Goal: Transaction & Acquisition: Purchase product/service

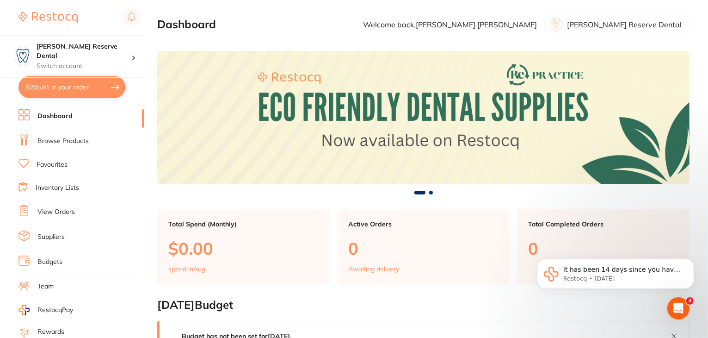
click at [69, 84] on button "$265.91 in your order" at bounding box center [72, 87] width 107 height 22
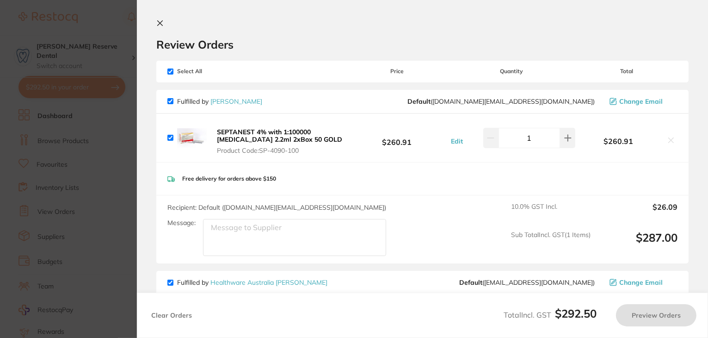
checkbox input "true"
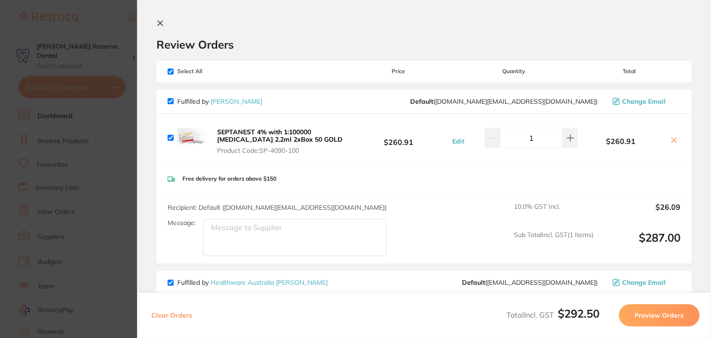
click at [161, 23] on icon at bounding box center [159, 22] width 7 height 7
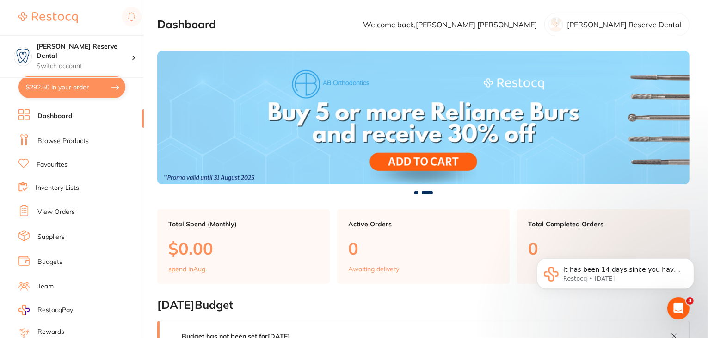
click at [45, 85] on button "$292.50 in your order" at bounding box center [72, 87] width 107 height 22
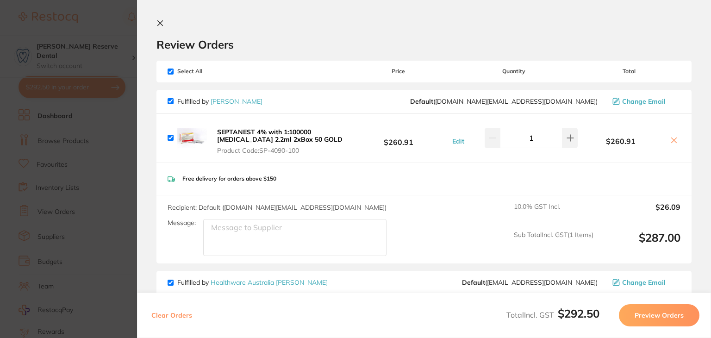
click at [162, 25] on icon at bounding box center [160, 23] width 5 height 5
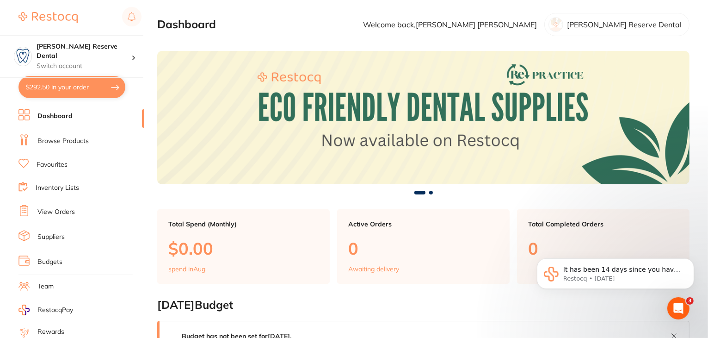
click at [53, 237] on link "Suppliers" at bounding box center [50, 236] width 27 height 9
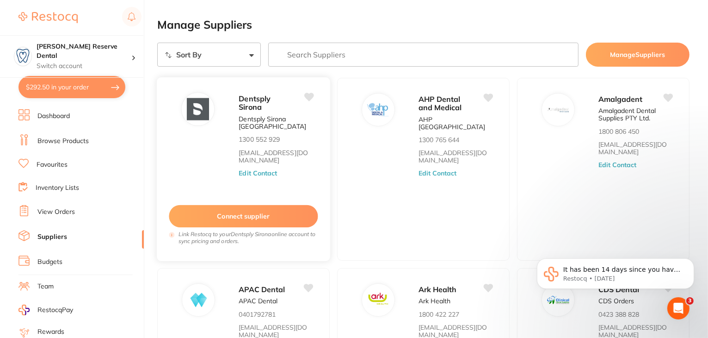
click at [255, 175] on button "Edit Contact" at bounding box center [258, 172] width 38 height 7
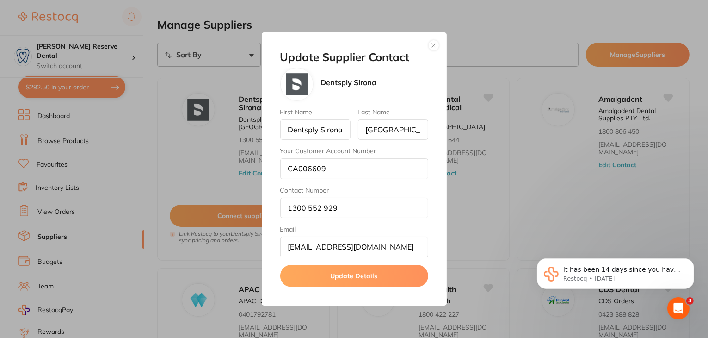
click at [434, 47] on button "button" at bounding box center [433, 45] width 11 height 11
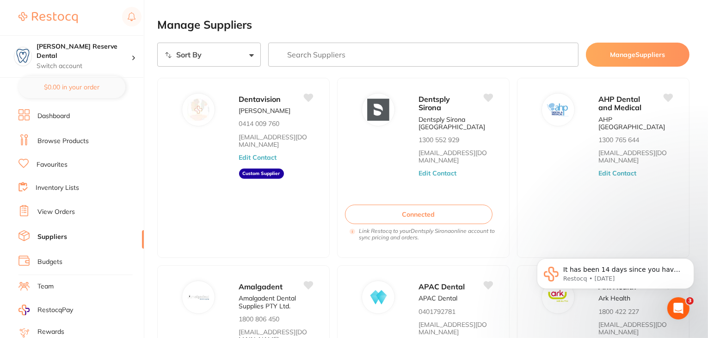
scroll to position [93, 0]
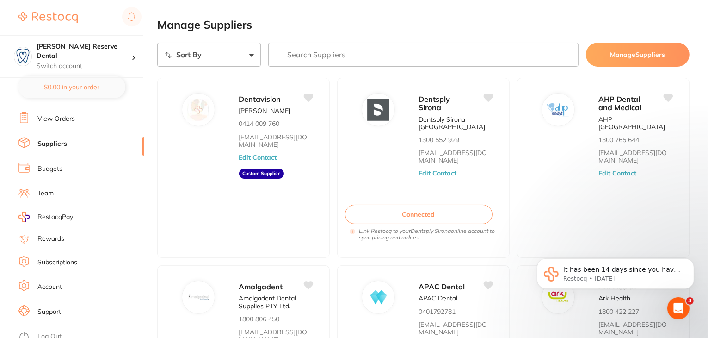
click at [50, 332] on link "Log Out" at bounding box center [49, 336] width 24 height 9
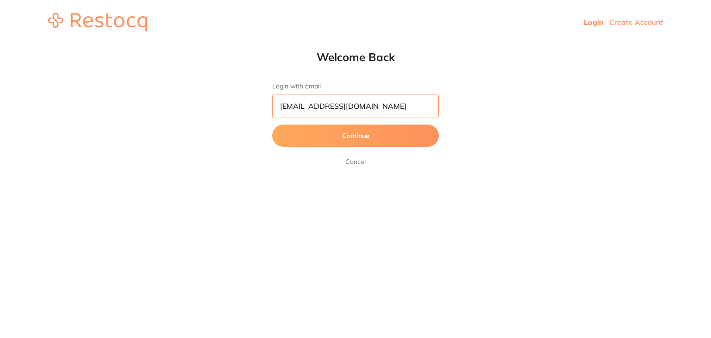
click at [368, 109] on input "[EMAIL_ADDRESS][DOMAIN_NAME]" at bounding box center [355, 106] width 167 height 24
type input "[EMAIL_ADDRESS][DOMAIN_NAME]"
click at [351, 135] on button "Continue" at bounding box center [355, 135] width 167 height 22
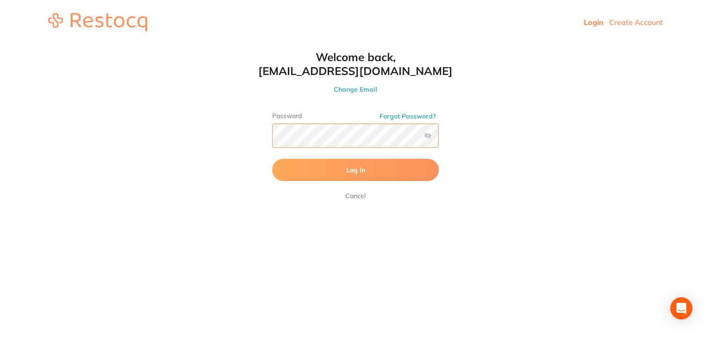
click at [272, 159] on button "Log In" at bounding box center [355, 170] width 167 height 22
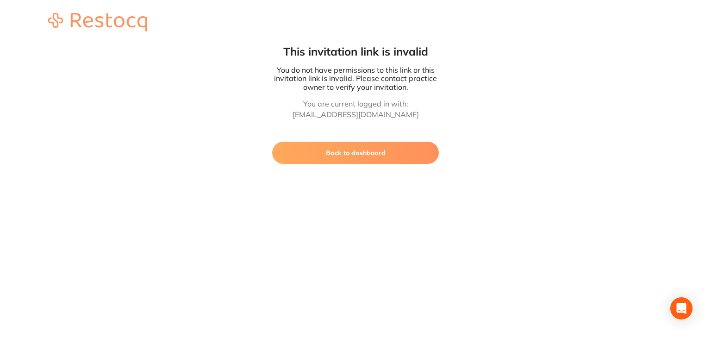
click at [316, 154] on button "Back to dashboard" at bounding box center [355, 153] width 167 height 22
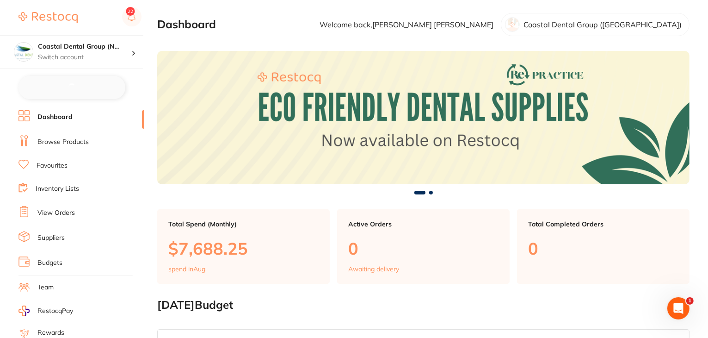
checkbox input "false"
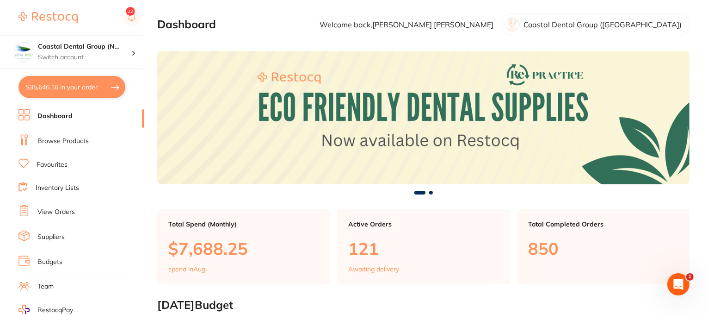
scroll to position [117, 0]
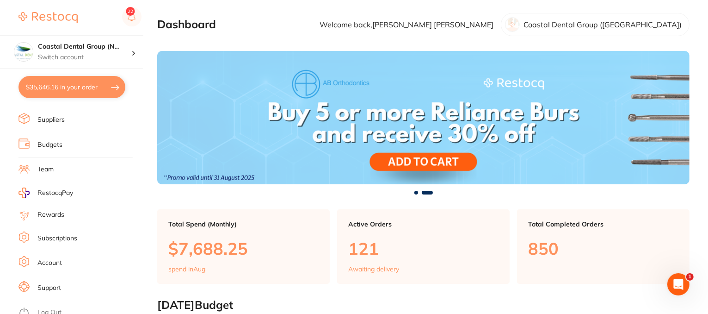
click at [52, 284] on link "Support" at bounding box center [49, 287] width 24 height 9
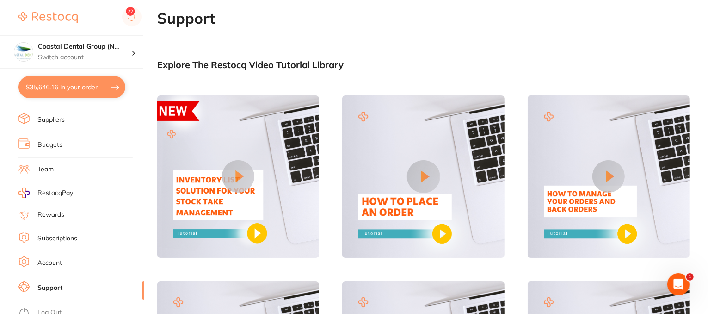
scroll to position [185, 0]
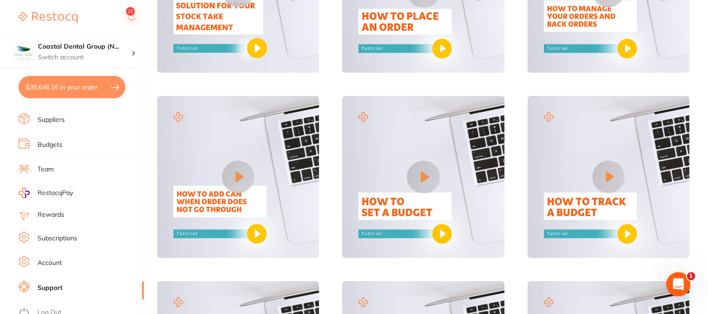
click at [682, 283] on icon "Open Intercom Messenger" at bounding box center [677, 282] width 15 height 15
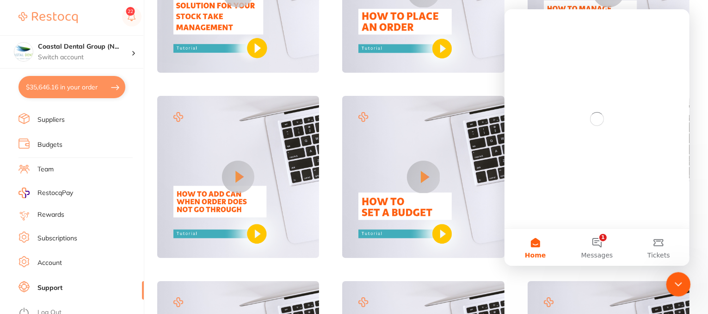
scroll to position [0, 0]
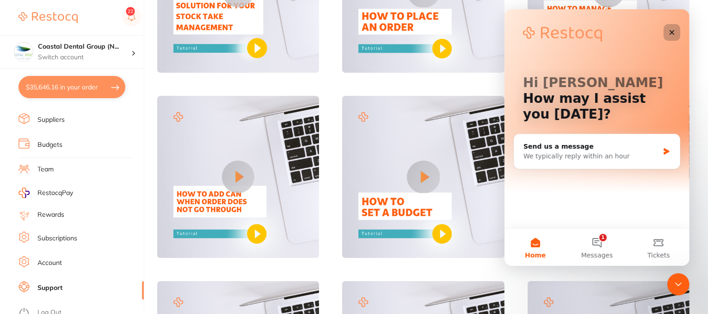
click at [674, 33] on icon "Close" at bounding box center [671, 32] width 7 height 7
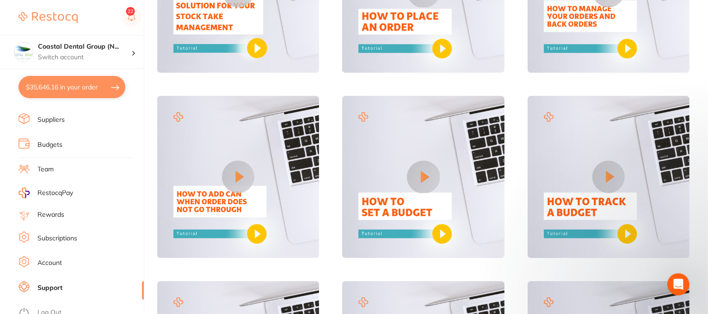
click at [47, 258] on link "Account" at bounding box center [49, 262] width 25 height 9
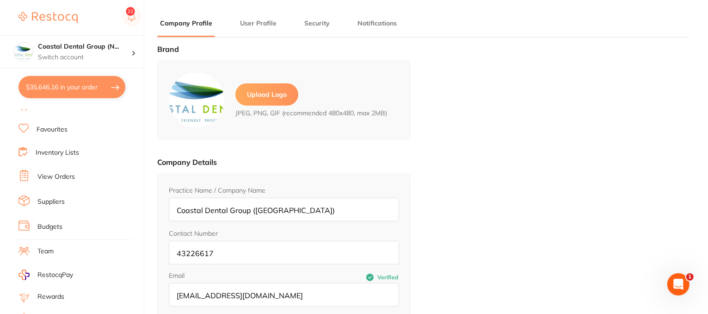
scroll to position [25, 0]
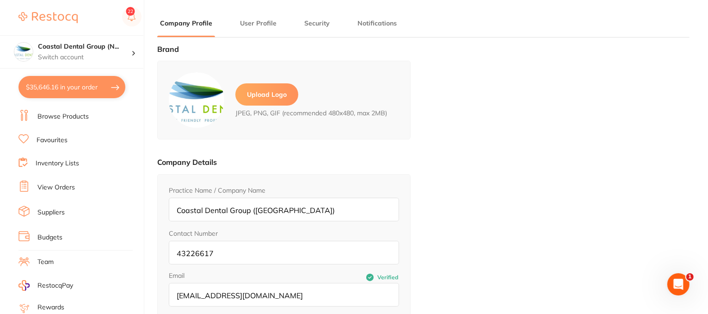
drag, startPoint x: 41, startPoint y: 258, endPoint x: 42, endPoint y: 243, distance: 15.3
click at [41, 258] on link "Team" at bounding box center [45, 261] width 16 height 9
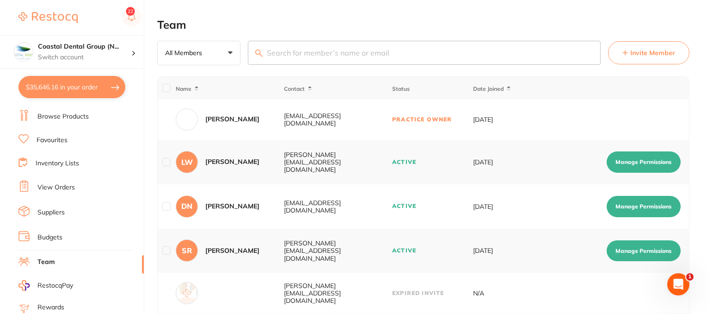
click at [644, 59] on button "Invite Member" at bounding box center [648, 52] width 81 height 23
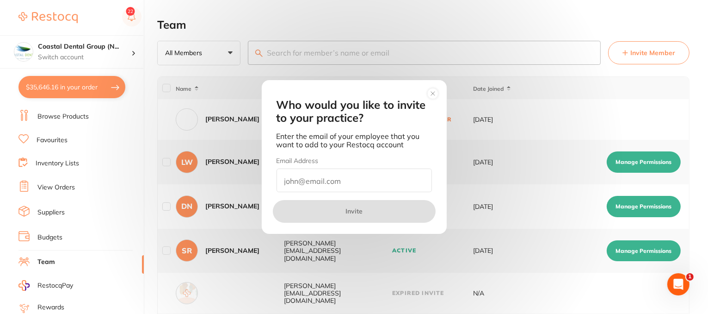
click at [434, 94] on circle at bounding box center [433, 93] width 11 height 11
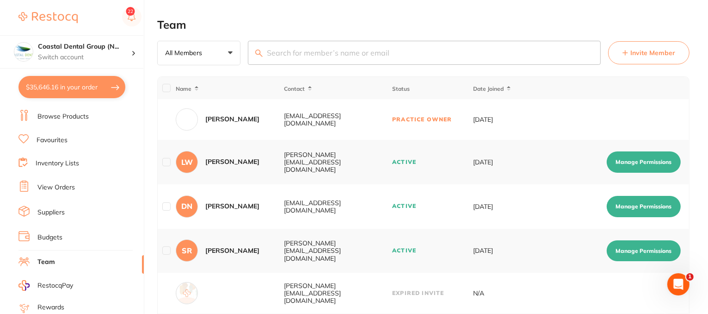
click at [635, 163] on button "Manage Permissions" at bounding box center [644, 161] width 74 height 21
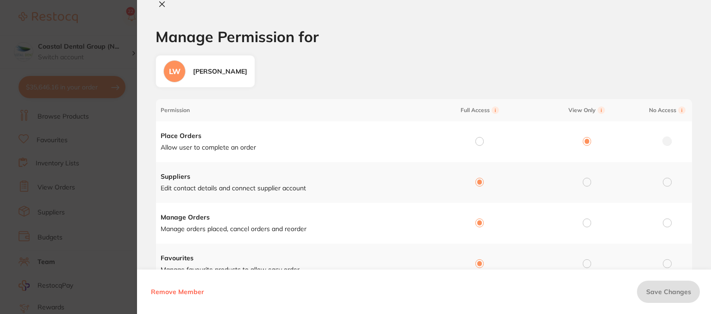
click at [163, 4] on icon at bounding box center [161, 3] width 7 height 7
checkbox input "false"
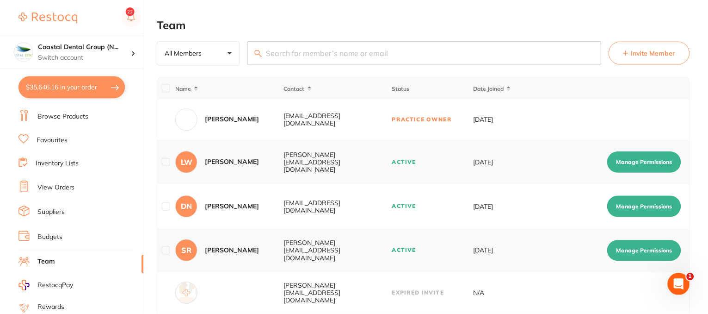
scroll to position [185, 0]
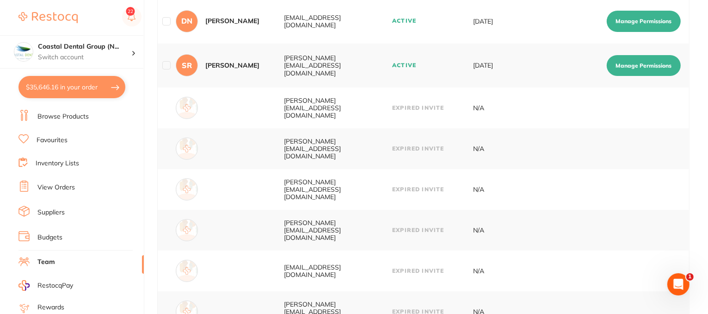
click at [50, 237] on link "Budgets" at bounding box center [49, 237] width 25 height 9
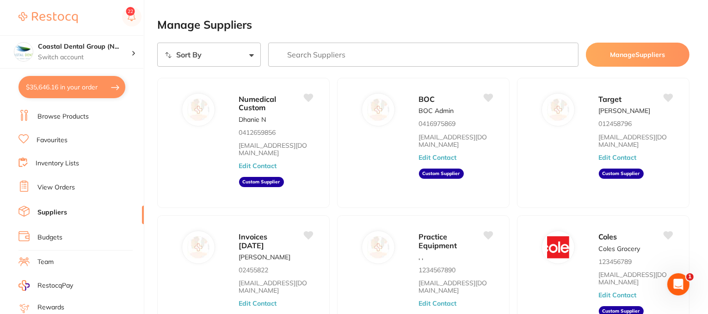
click at [368, 57] on input "search" at bounding box center [423, 55] width 310 height 24
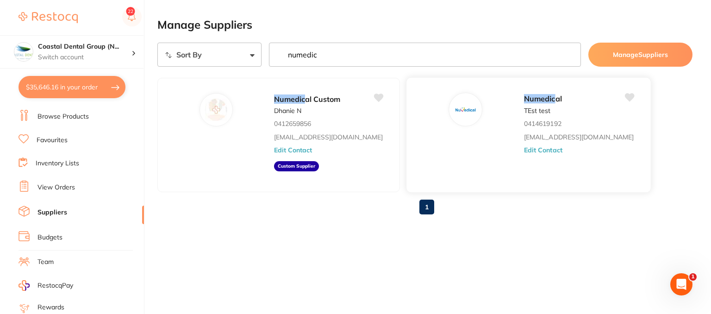
type input "numedic"
click at [524, 150] on button "Edit Contact" at bounding box center [543, 149] width 38 height 7
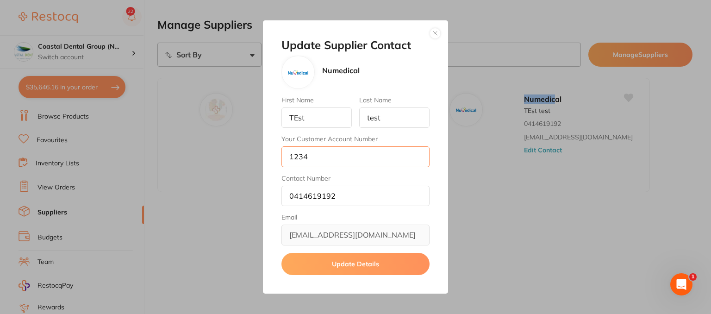
drag, startPoint x: 326, startPoint y: 156, endPoint x: 255, endPoint y: 157, distance: 70.3
click at [255, 157] on div "Update Supplier Contact Numedical First Name TEst Last Name test Your Customer …" at bounding box center [355, 157] width 711 height 314
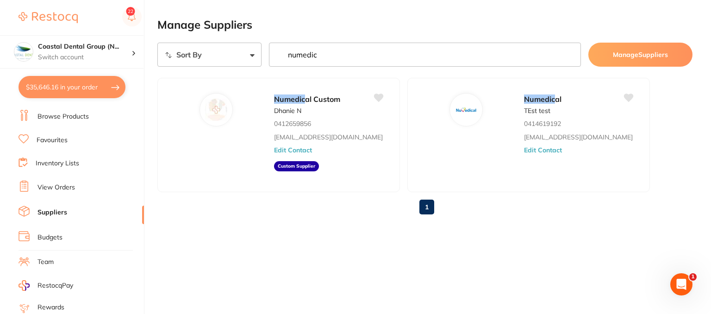
click at [524, 152] on button "Edit Contact" at bounding box center [543, 149] width 38 height 7
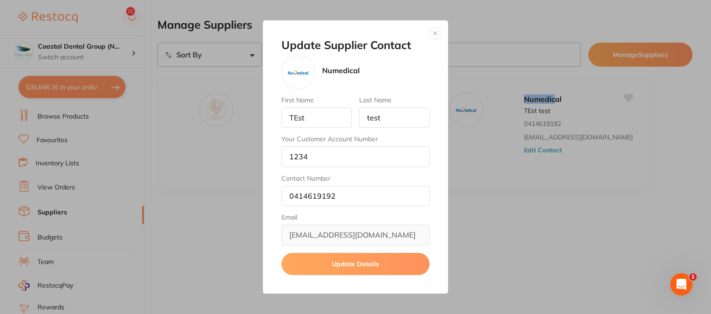
click at [437, 34] on button "button" at bounding box center [434, 33] width 11 height 11
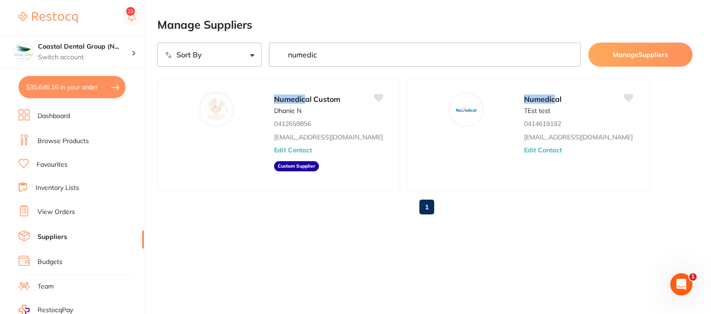
click at [80, 143] on link "Browse Products" at bounding box center [62, 140] width 51 height 9
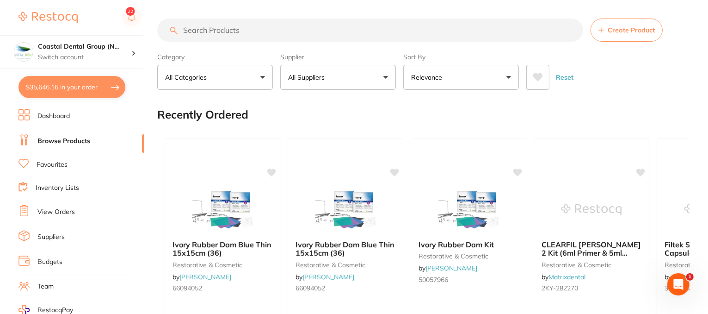
click at [244, 29] on input "search" at bounding box center [370, 30] width 426 height 23
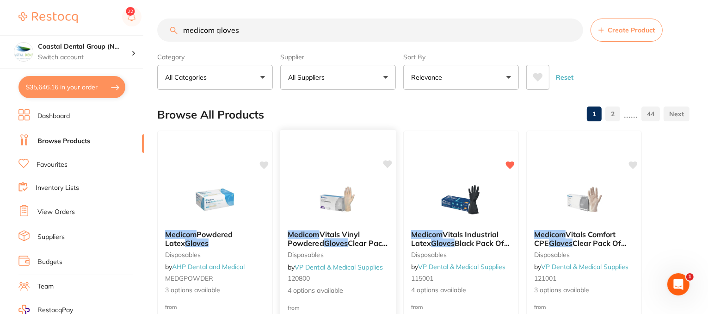
type input "medicom gloves"
click at [390, 163] on icon at bounding box center [388, 164] width 9 height 8
click at [571, 31] on input "medicom gloves" at bounding box center [370, 30] width 426 height 23
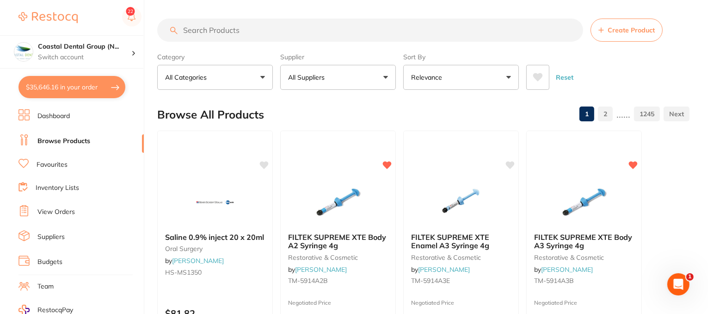
click at [91, 95] on button "$35,646.16 in your order" at bounding box center [72, 87] width 107 height 22
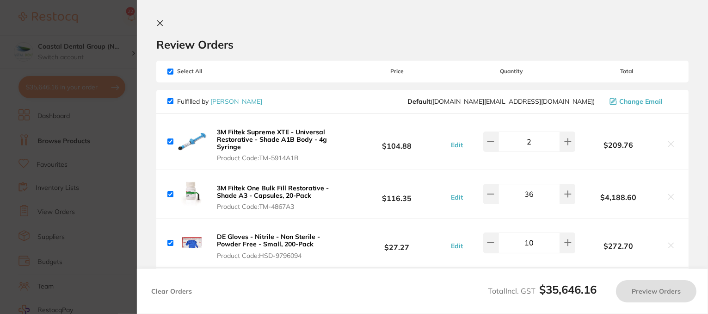
checkbox input "true"
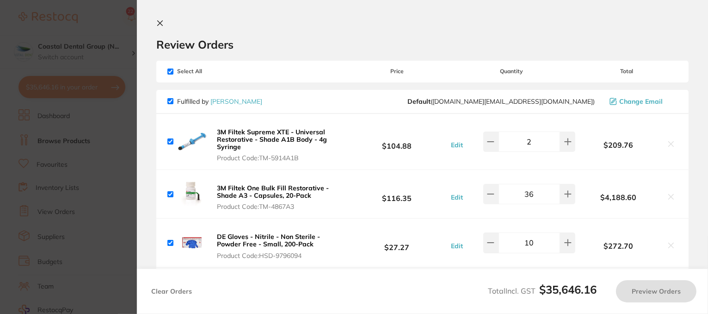
checkbox input "true"
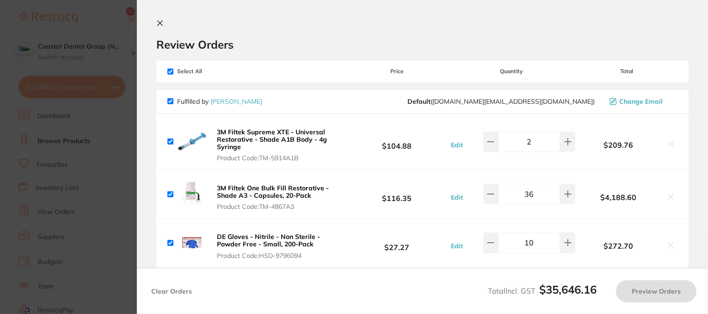
checkbox input "true"
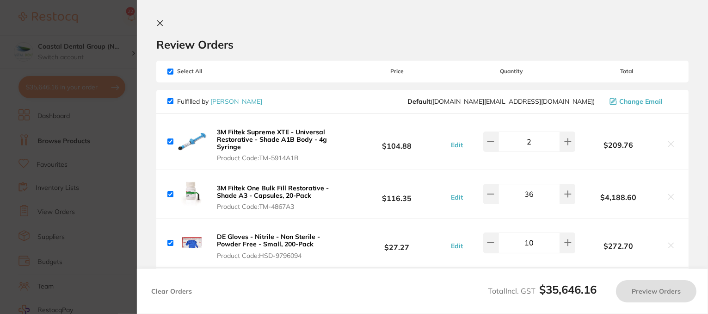
checkbox input "true"
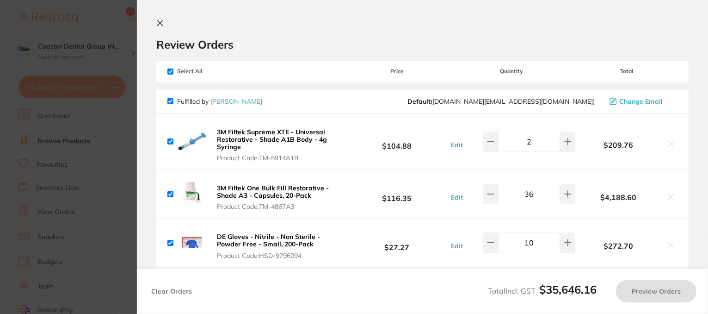
checkbox input "true"
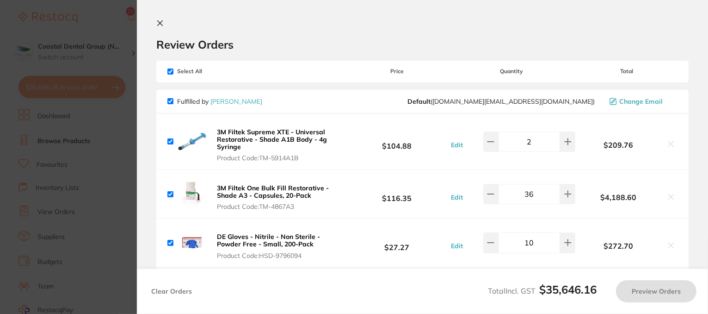
checkbox input "true"
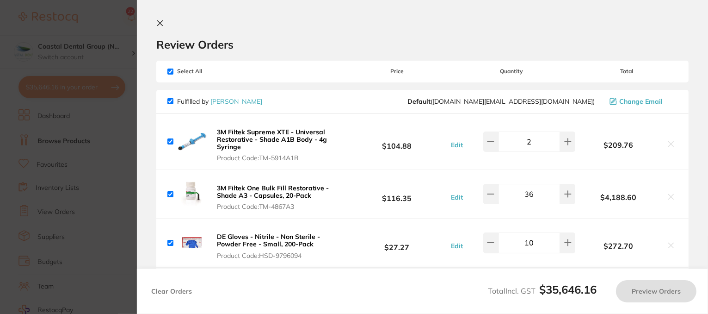
checkbox input "true"
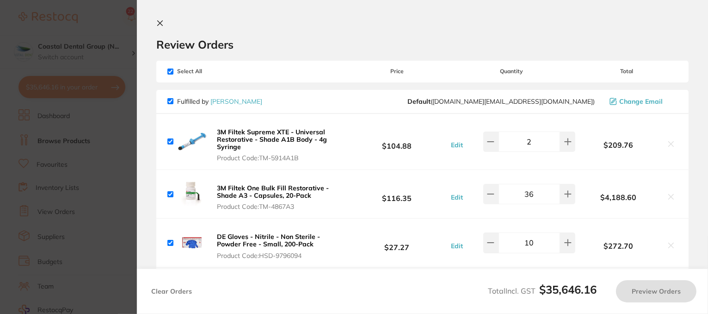
checkbox input "true"
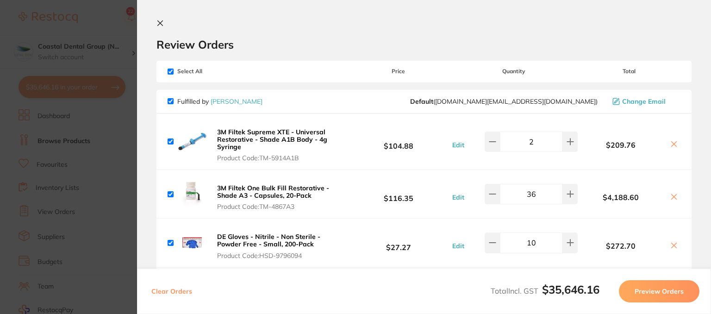
click at [159, 25] on icon at bounding box center [159, 22] width 7 height 7
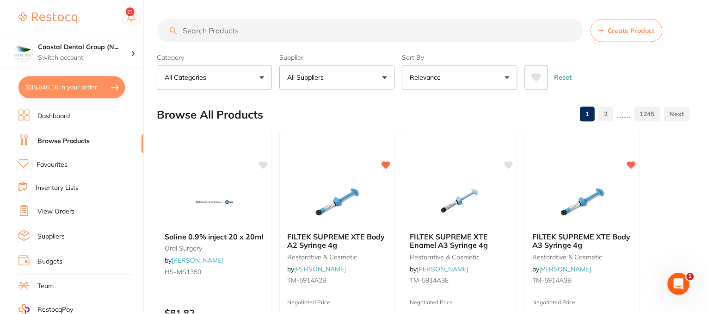
scroll to position [0, 0]
click at [68, 183] on link "Inventory Lists" at bounding box center [57, 187] width 43 height 9
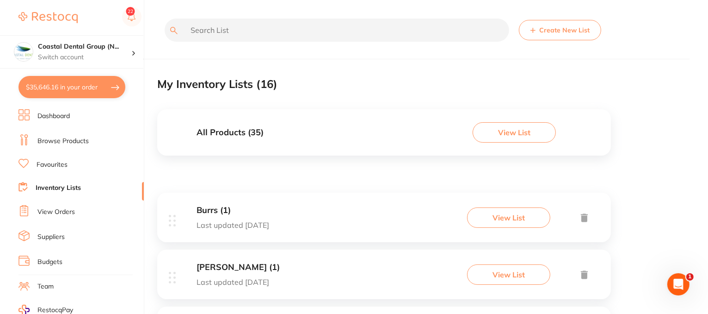
click at [571, 36] on button "Create New List" at bounding box center [560, 30] width 82 height 20
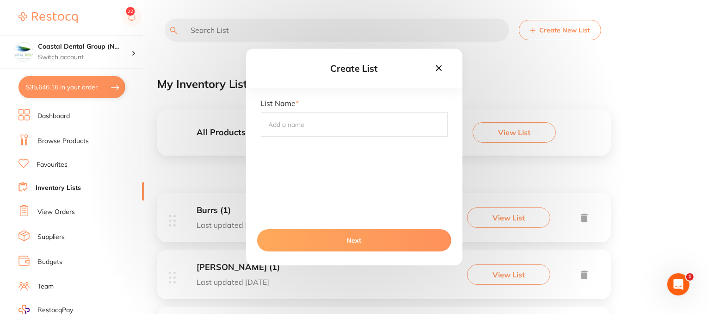
click at [438, 65] on icon at bounding box center [439, 68] width 10 height 10
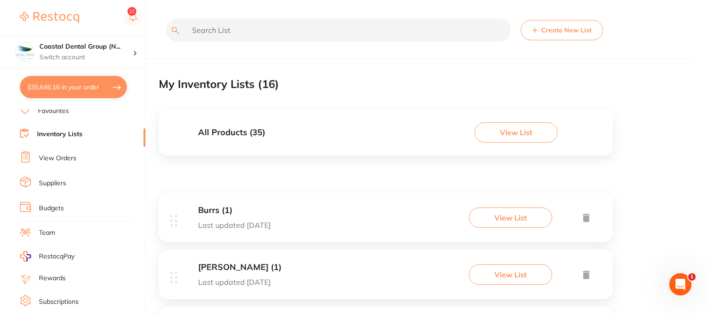
scroll to position [117, 0]
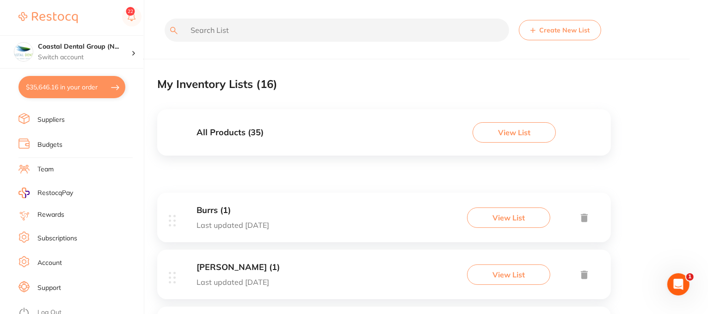
click at [49, 308] on link "Log Out" at bounding box center [49, 312] width 24 height 9
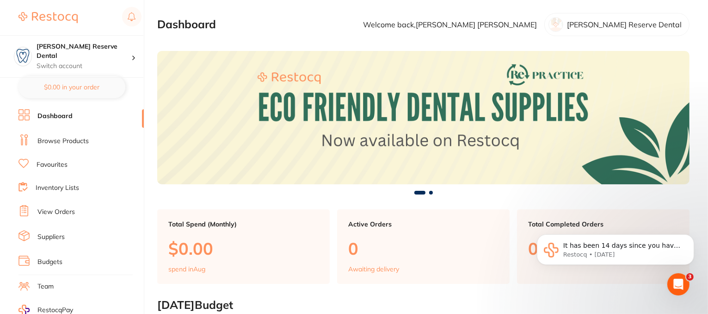
click at [68, 142] on link "Browse Products" at bounding box center [62, 140] width 51 height 9
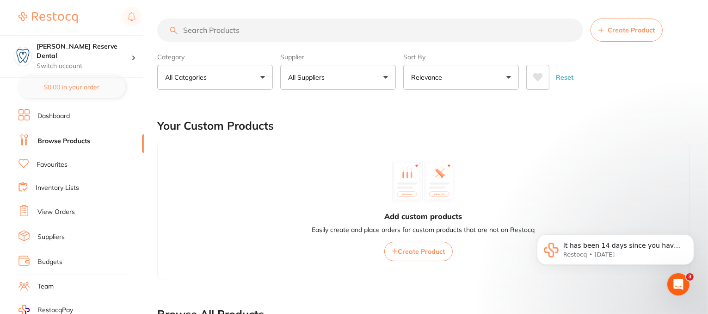
click at [385, 77] on button "All Suppliers" at bounding box center [338, 77] width 116 height 25
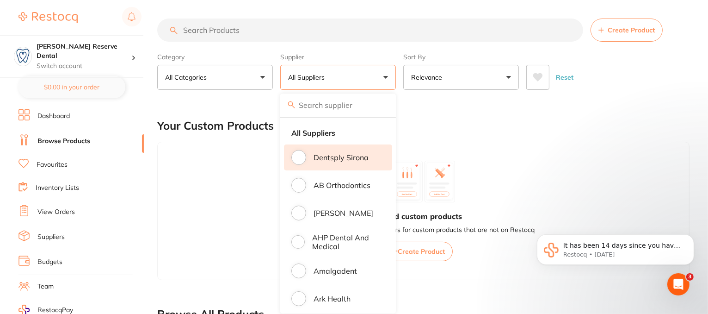
click at [343, 161] on p "Dentsply Sirona" at bounding box center [341, 157] width 55 height 8
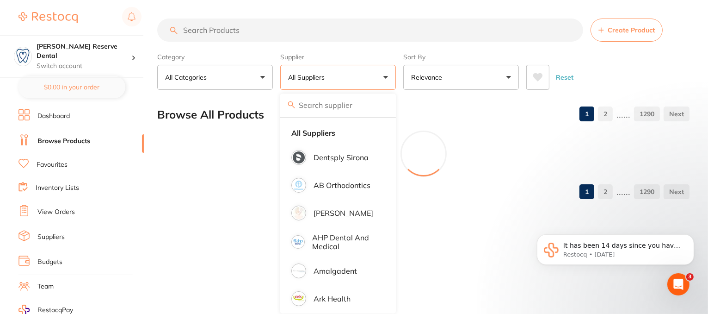
click at [204, 27] on input "search" at bounding box center [370, 30] width 426 height 23
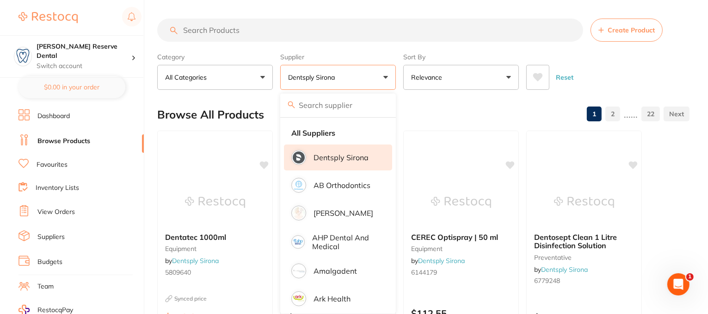
click at [309, 32] on input "search" at bounding box center [370, 30] width 426 height 23
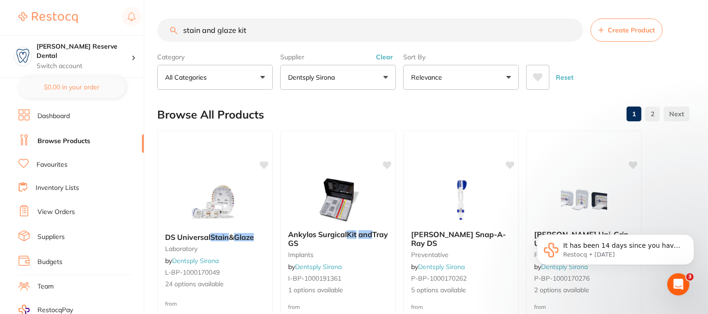
type input "stain and glaze kit"
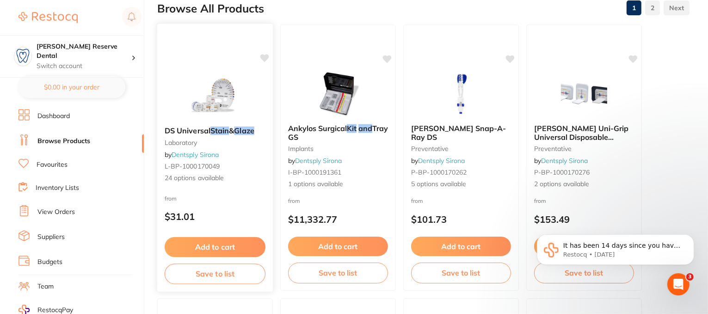
scroll to position [139, 0]
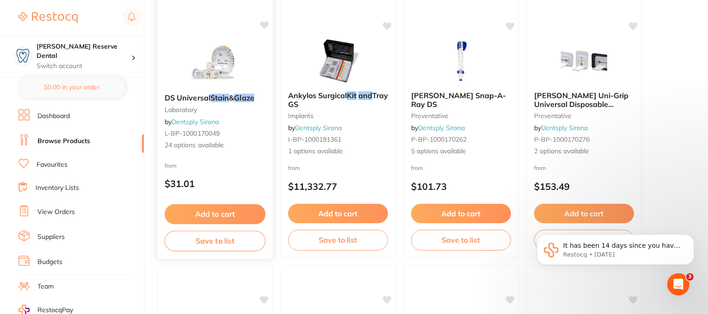
click at [236, 129] on div "DS Universal Stain & Glaze laboratory by Dentsply Sirona L-BP-1000170049 24 opt…" at bounding box center [215, 121] width 116 height 71
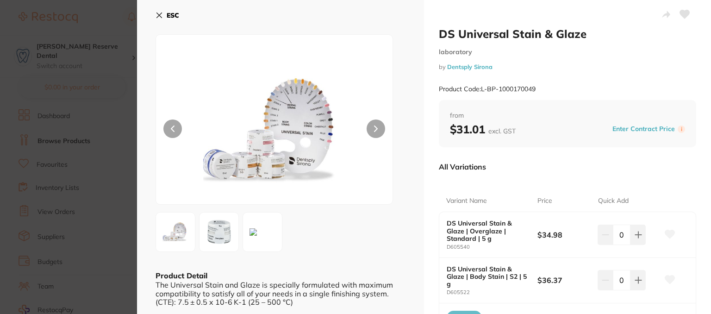
click at [162, 14] on icon at bounding box center [158, 15] width 7 height 7
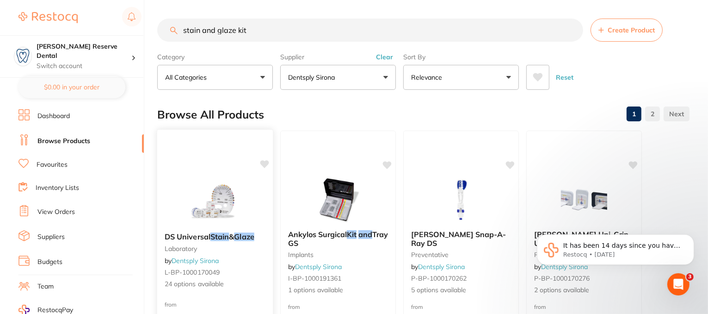
click at [235, 268] on small "L-BP-1000170049" at bounding box center [215, 271] width 101 height 7
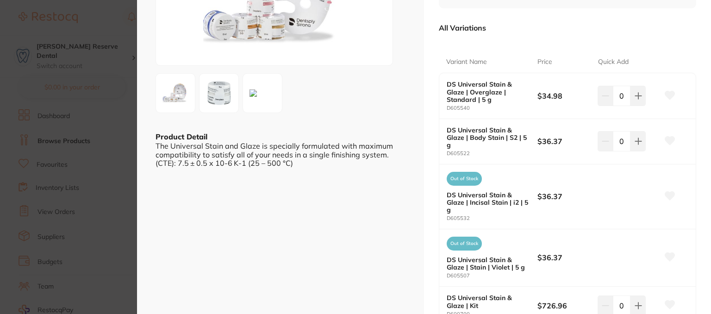
click at [670, 99] on icon at bounding box center [669, 95] width 10 height 9
click at [667, 95] on icon at bounding box center [670, 95] width 10 height 8
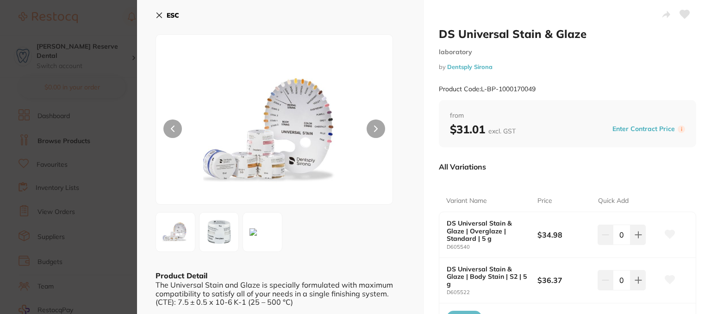
click at [158, 15] on icon at bounding box center [158, 15] width 7 height 7
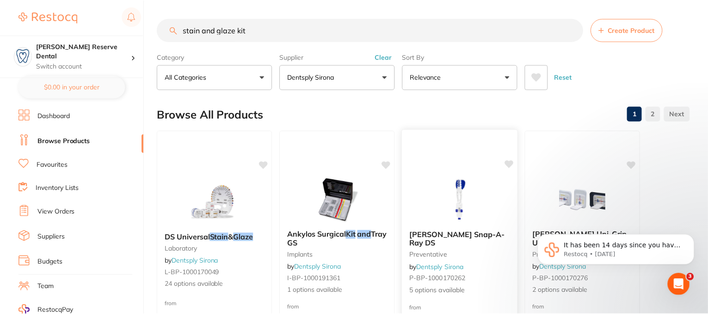
scroll to position [7, 0]
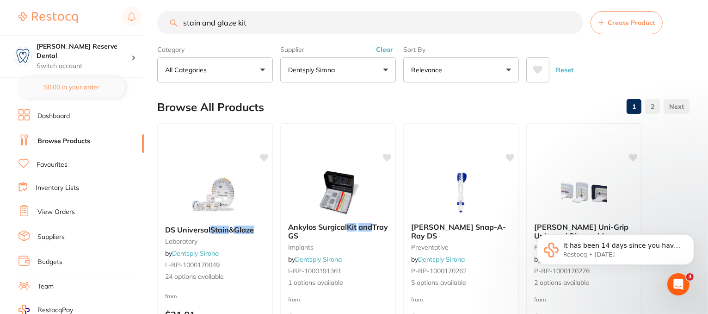
click at [571, 21] on input "stain and glaze kit" at bounding box center [370, 22] width 426 height 23
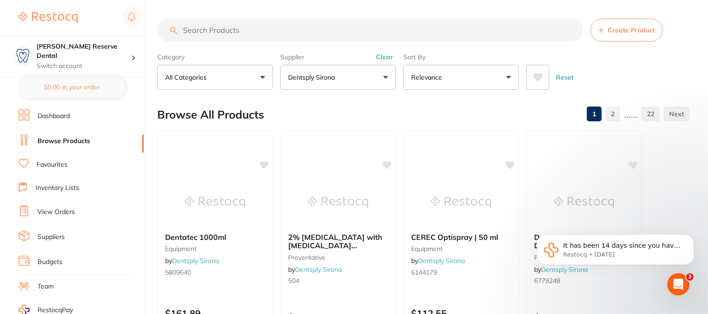
scroll to position [0, 0]
click at [58, 118] on link "Dashboard" at bounding box center [53, 116] width 32 height 9
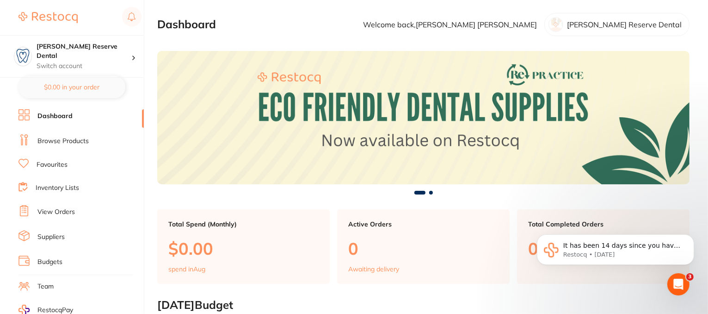
click at [60, 137] on link "Browse Products" at bounding box center [62, 140] width 51 height 9
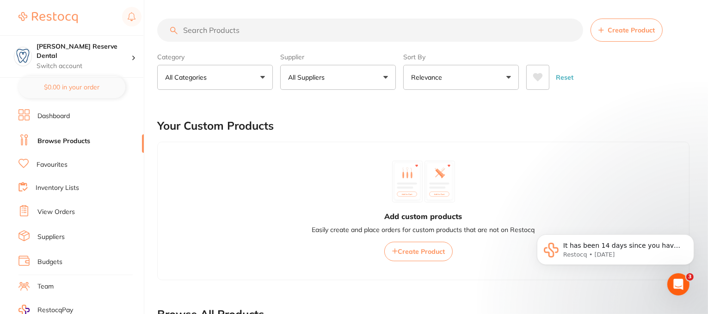
click at [265, 33] on input "search" at bounding box center [370, 30] width 426 height 23
click at [41, 163] on link "Favourites" at bounding box center [52, 164] width 31 height 9
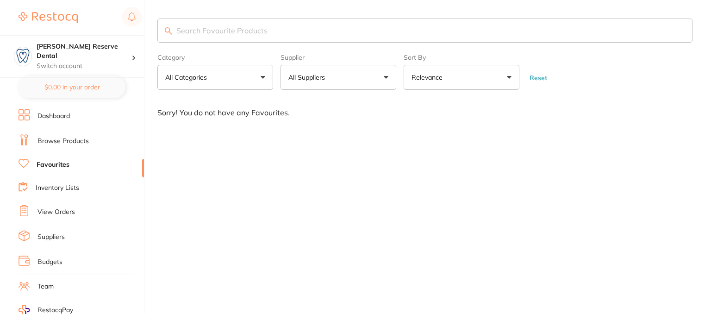
click at [68, 144] on link "Browse Products" at bounding box center [62, 140] width 51 height 9
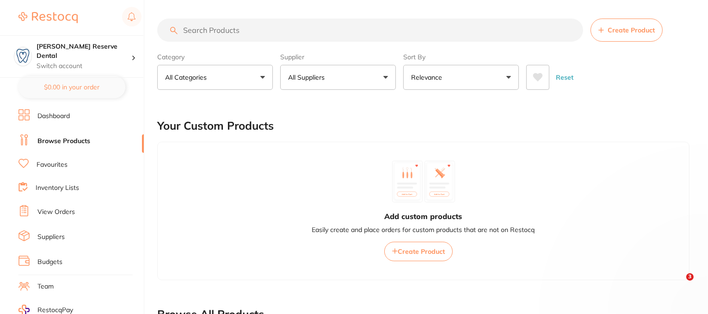
click at [203, 26] on input "search" at bounding box center [370, 30] width 426 height 23
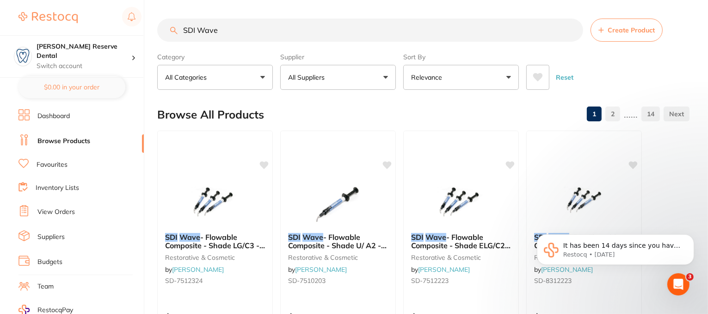
click at [238, 26] on input "SDI Wave" at bounding box center [370, 30] width 426 height 23
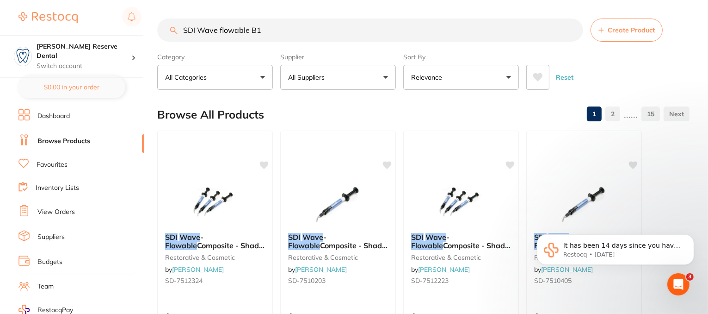
click at [251, 30] on input "SDI Wave flowable B1" at bounding box center [370, 30] width 426 height 23
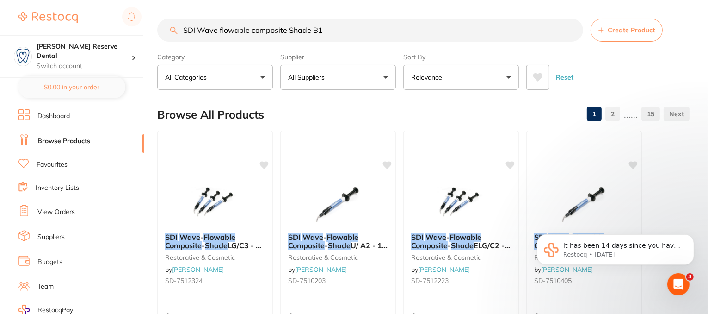
drag, startPoint x: 331, startPoint y: 30, endPoint x: 170, endPoint y: 34, distance: 161.1
click at [170, 34] on div "SDI Wave flowable composite Shade B1 Create Product" at bounding box center [423, 30] width 533 height 23
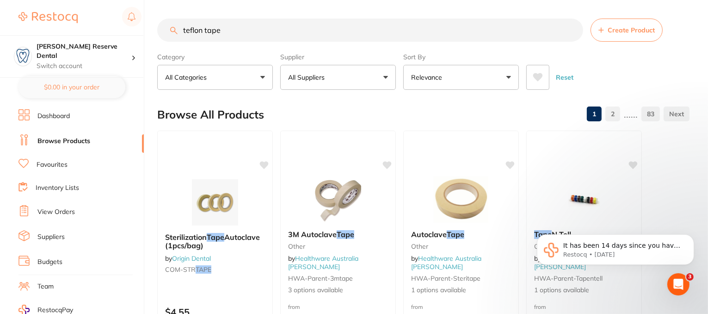
drag, startPoint x: 233, startPoint y: 30, endPoint x: 172, endPoint y: 30, distance: 60.6
click at [172, 30] on div "teflon tape Create Product" at bounding box center [423, 30] width 533 height 23
click at [296, 34] on input "teflon tape" at bounding box center [370, 30] width 426 height 23
click at [221, 28] on input "teflon tape" at bounding box center [370, 30] width 426 height 23
drag, startPoint x: 218, startPoint y: 30, endPoint x: 184, endPoint y: 37, distance: 35.5
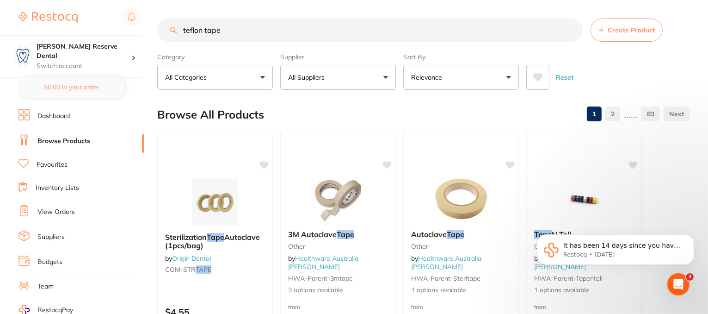
click at [184, 37] on input "teflon tape" at bounding box center [370, 30] width 426 height 23
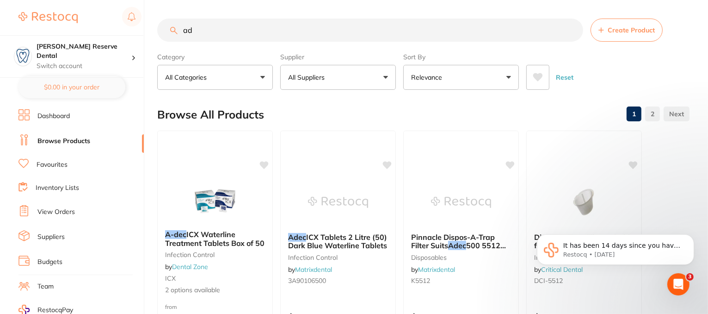
type input "a"
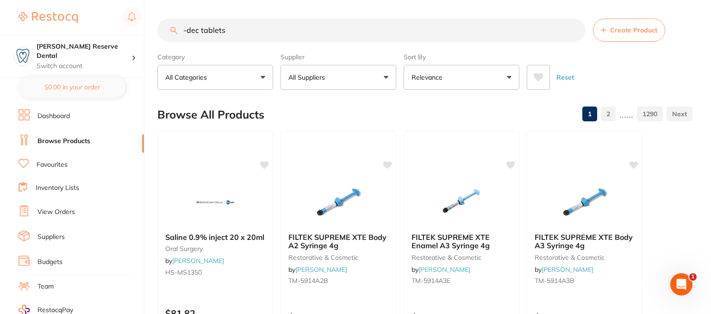
click at [182, 29] on input "-dec tablets" at bounding box center [371, 30] width 428 height 23
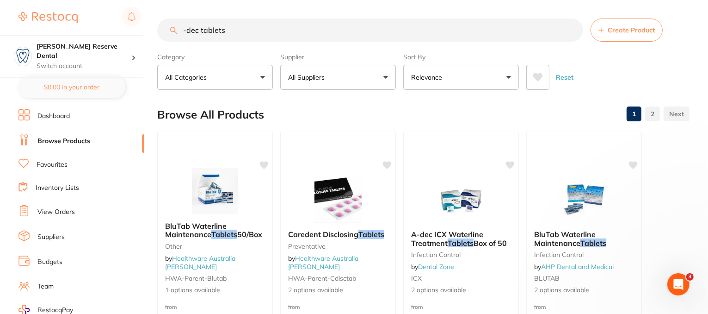
click at [183, 30] on input "-dec tablets" at bounding box center [370, 30] width 426 height 23
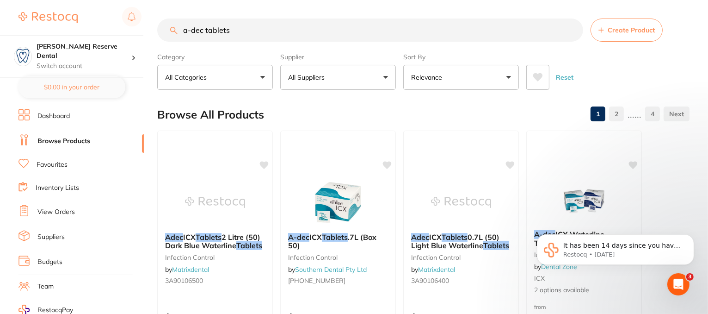
type input "a-dec tablets"
click at [386, 74] on button "All Suppliers" at bounding box center [338, 77] width 116 height 25
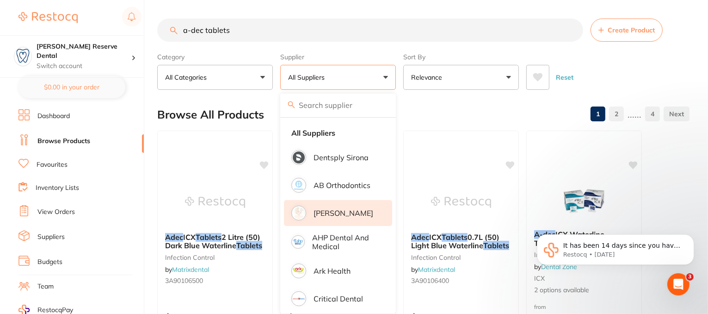
click at [330, 214] on p "Adam Dental" at bounding box center [344, 213] width 60 height 8
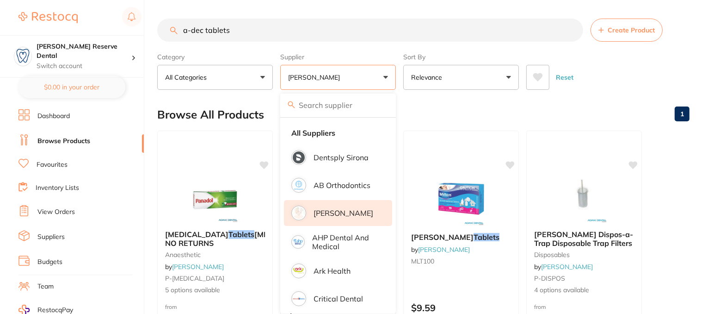
click at [368, 45] on section "a-dec tablets Create Product Category All Categories All Categories anaesthetic…" at bounding box center [423, 54] width 533 height 71
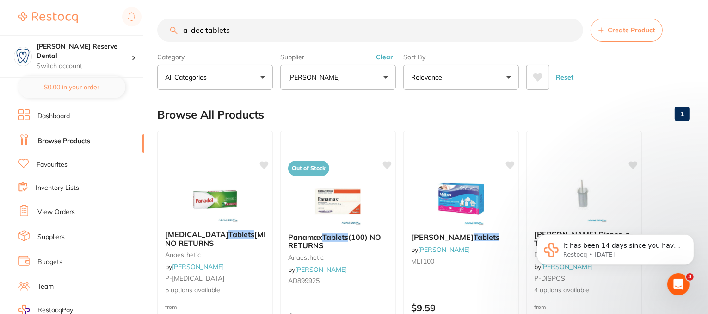
click at [390, 61] on button "Clear" at bounding box center [384, 57] width 23 height 8
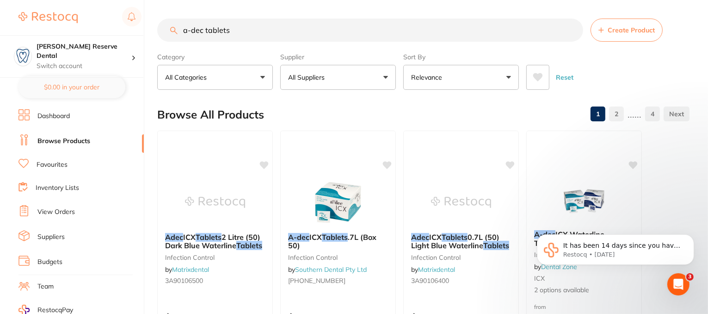
drag, startPoint x: 250, startPoint y: 35, endPoint x: 172, endPoint y: 35, distance: 77.7
click at [170, 35] on input "a-dec tablets" at bounding box center [370, 30] width 426 height 23
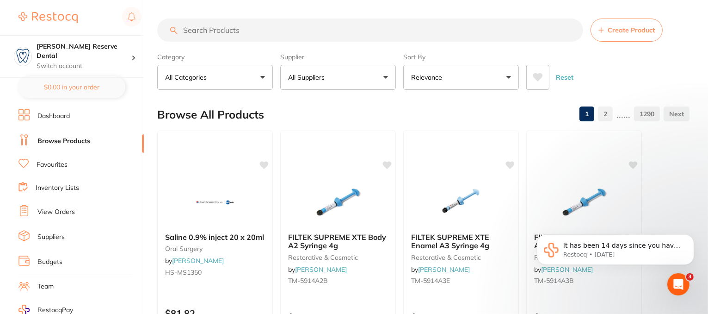
click at [195, 30] on input "search" at bounding box center [370, 30] width 426 height 23
paste input "SD-8311101"
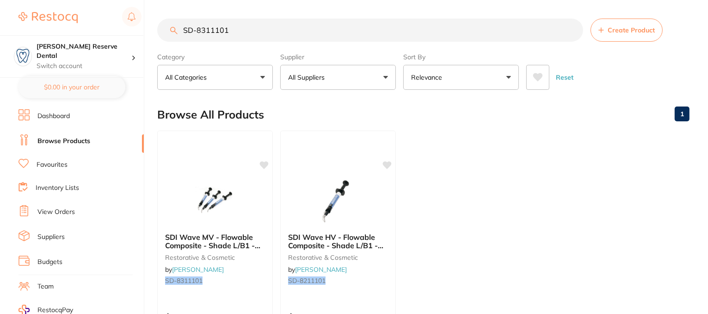
type input "SD-8311101"
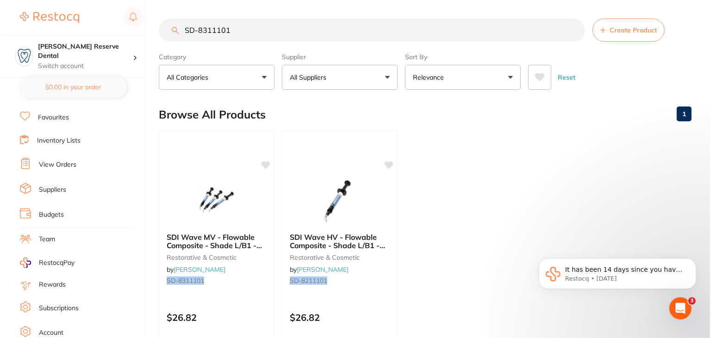
scroll to position [93, 0]
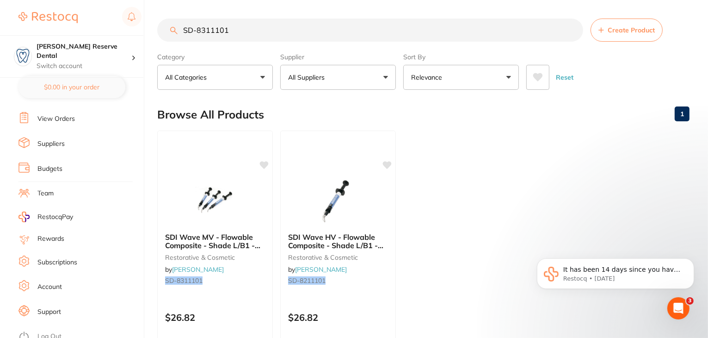
click at [56, 332] on link "Log Out" at bounding box center [49, 336] width 24 height 9
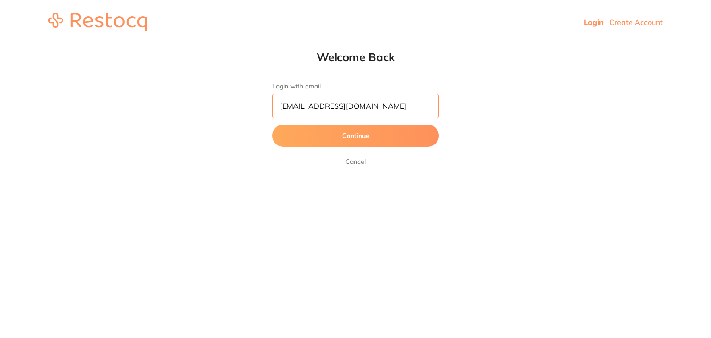
click at [386, 111] on input "[EMAIL_ADDRESS][DOMAIN_NAME]" at bounding box center [355, 106] width 167 height 24
type input "[EMAIL_ADDRESS][DOMAIN_NAME]"
click at [304, 146] on button "Continue" at bounding box center [355, 135] width 167 height 22
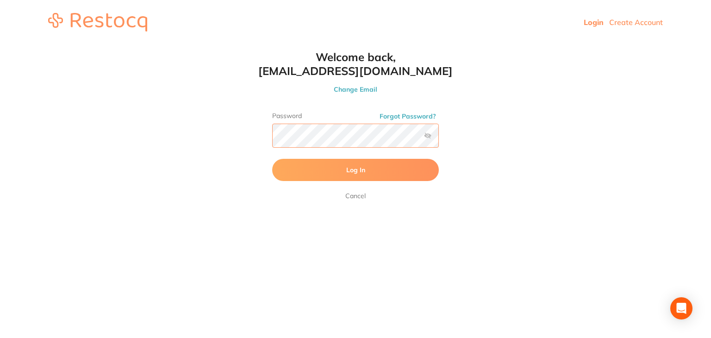
click at [272, 159] on button "Log In" at bounding box center [355, 170] width 167 height 22
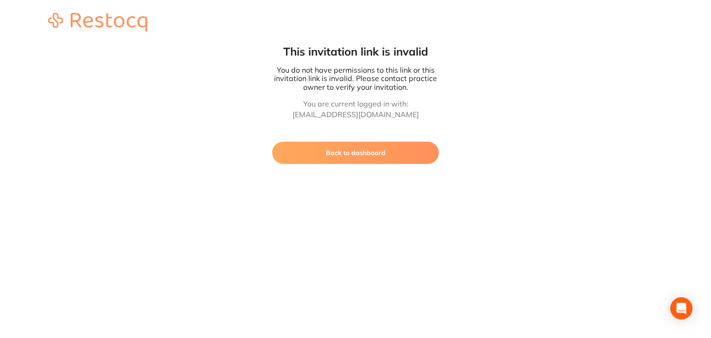
click at [354, 149] on button "Back to dashboard" at bounding box center [355, 153] width 167 height 22
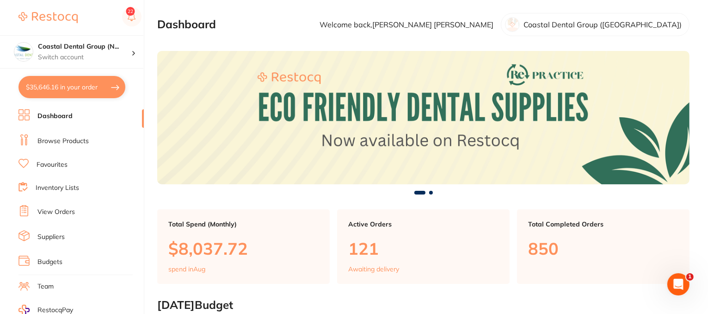
click at [72, 90] on button "$35,646.16 in your order" at bounding box center [72, 87] width 107 height 22
checkbox input "true"
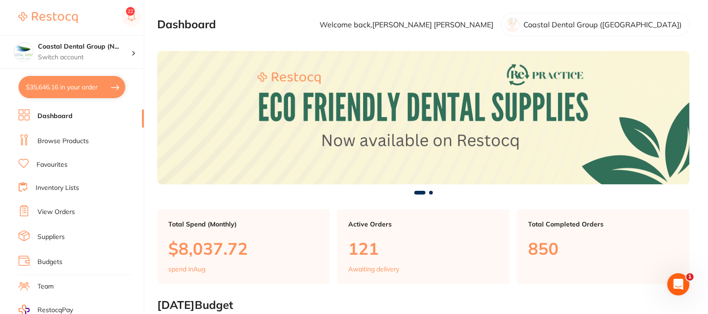
checkbox input "true"
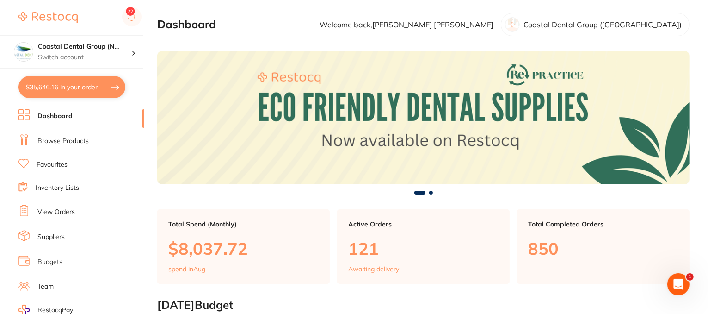
checkbox input "true"
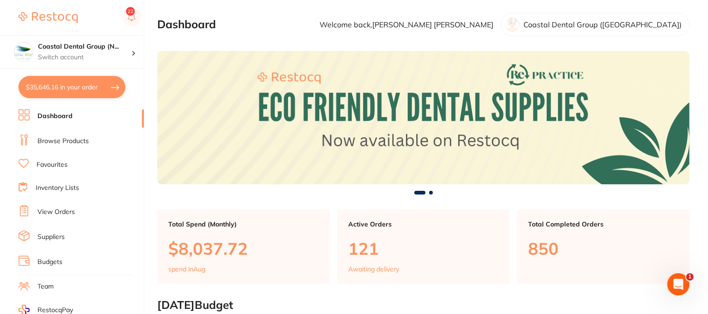
checkbox input "true"
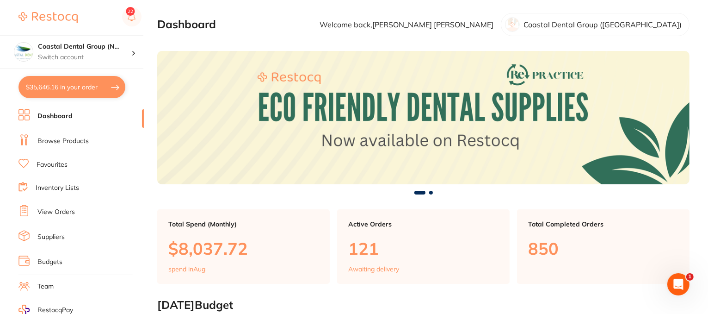
checkbox input "true"
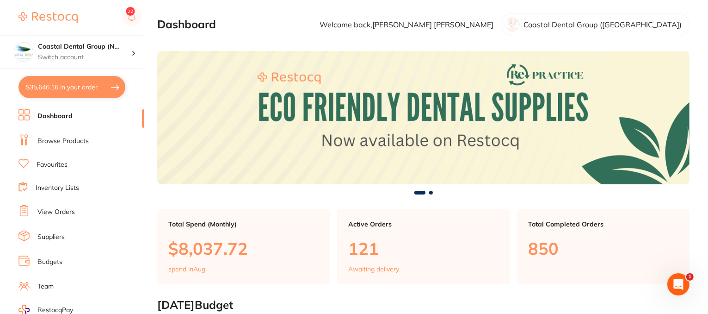
checkbox input "true"
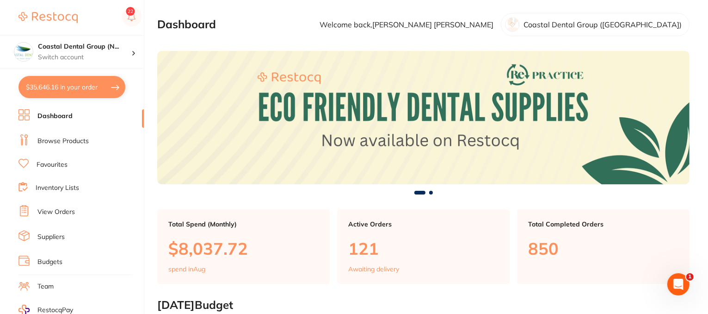
checkbox input "true"
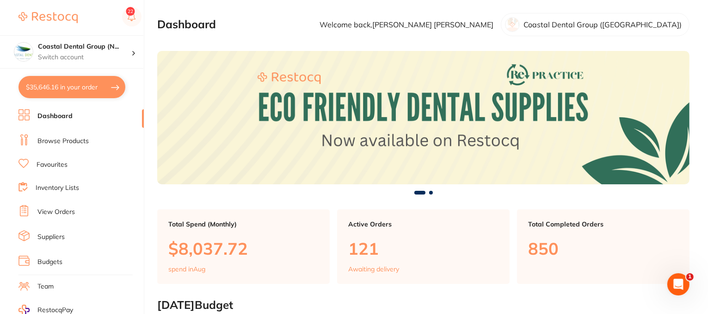
checkbox input "true"
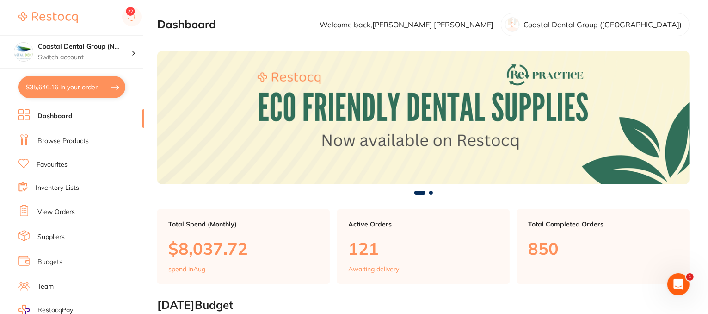
checkbox input "true"
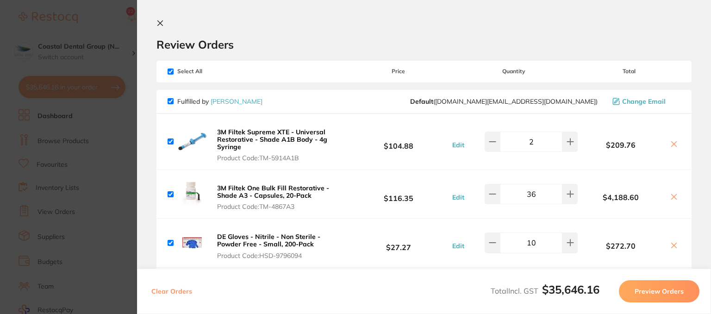
click at [169, 73] on input "checkbox" at bounding box center [170, 71] width 6 height 6
checkbox input "false"
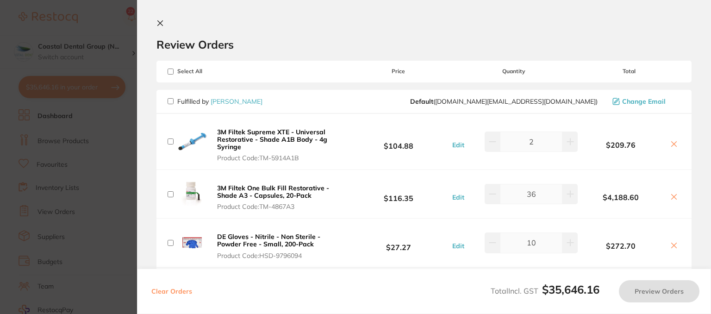
checkbox input "false"
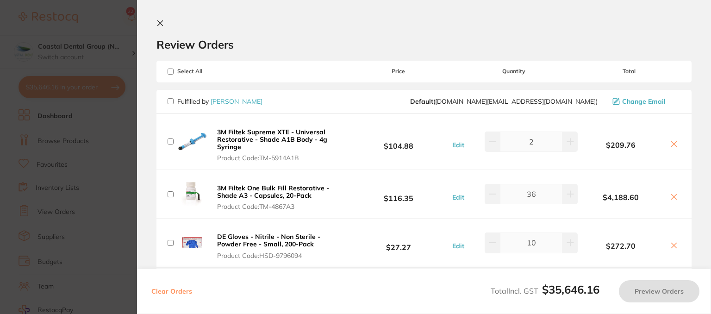
checkbox input "false"
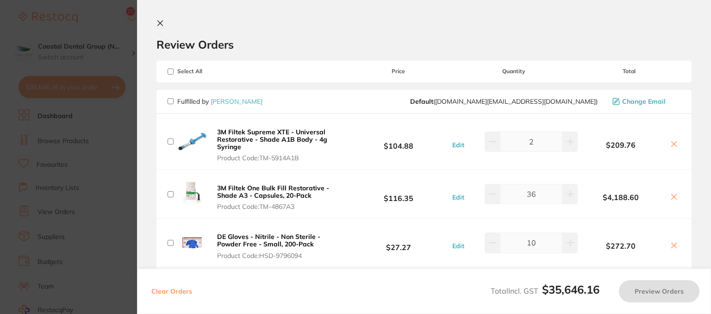
checkbox input "false"
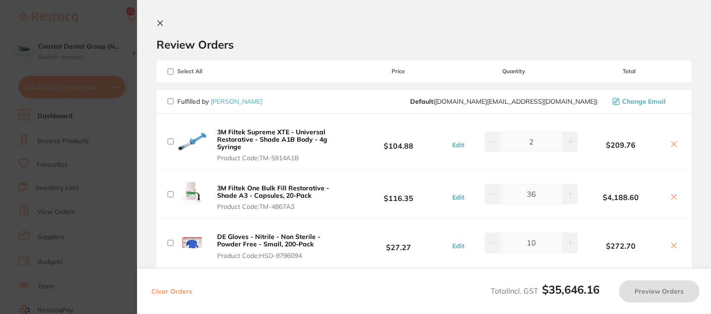
checkbox input "false"
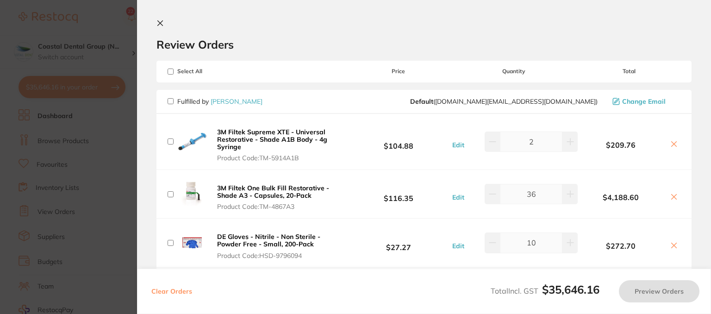
checkbox input "false"
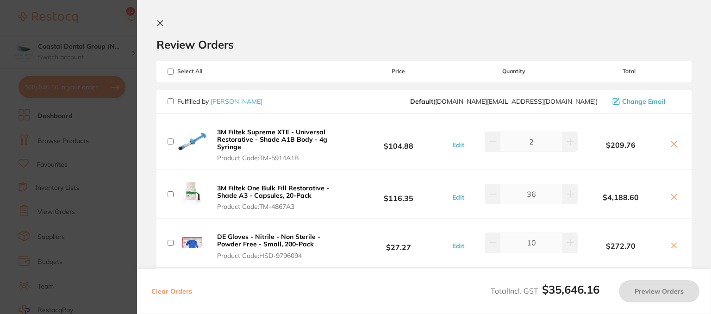
checkbox input "false"
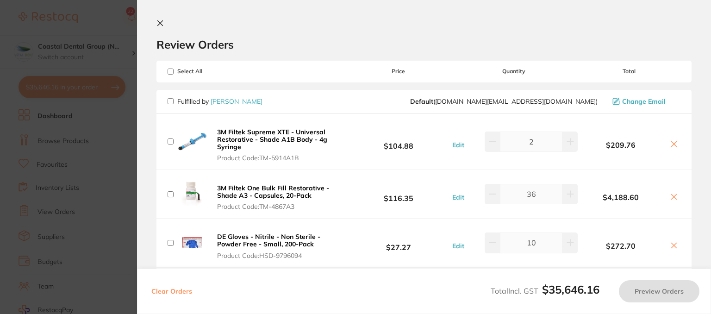
checkbox input "false"
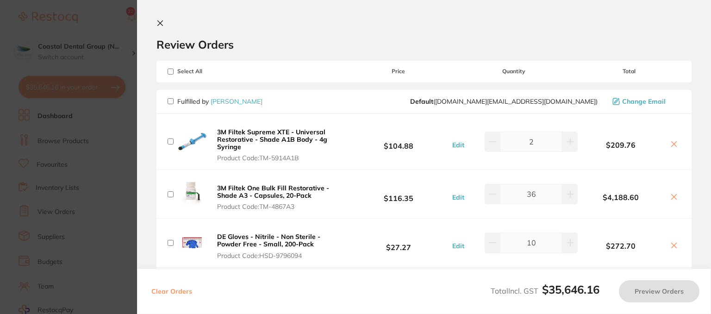
checkbox input "false"
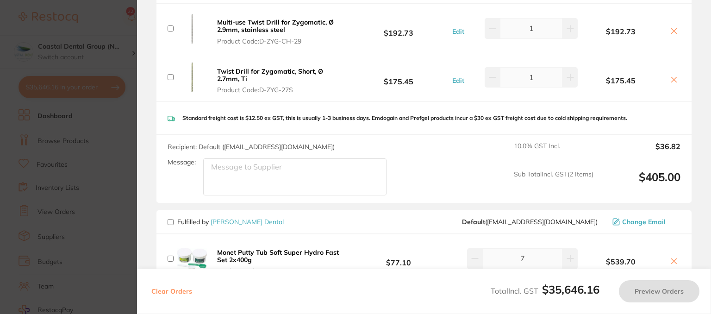
scroll to position [1388, 0]
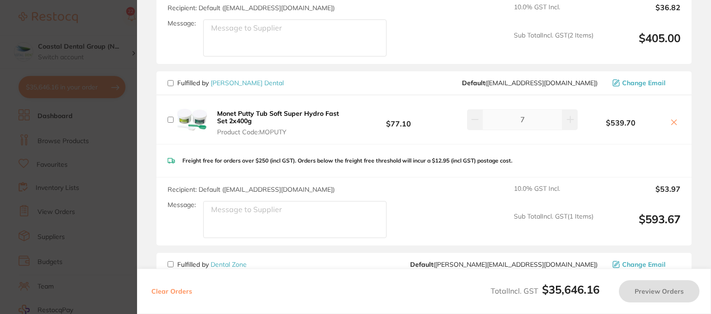
click at [169, 80] on input "checkbox" at bounding box center [170, 83] width 6 height 6
checkbox input "true"
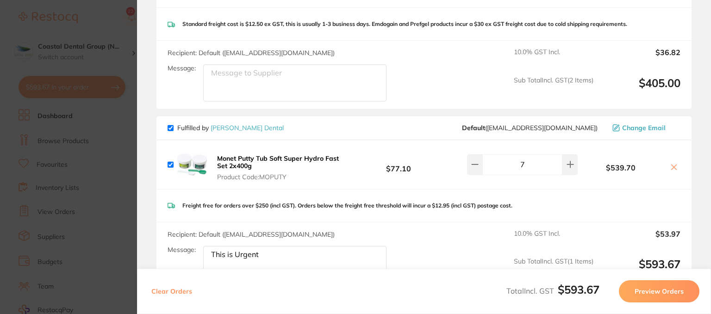
scroll to position [1342, 0]
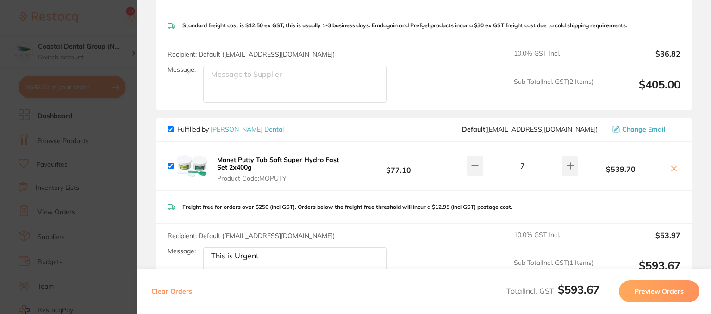
type textarea "This is Urgent"
click at [655, 294] on button "Preview Orders" at bounding box center [659, 291] width 81 height 22
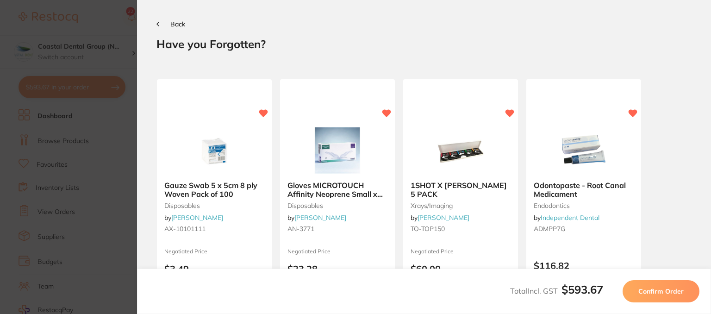
scroll to position [0, 0]
click at [658, 282] on button "Confirm Order" at bounding box center [660, 291] width 77 height 22
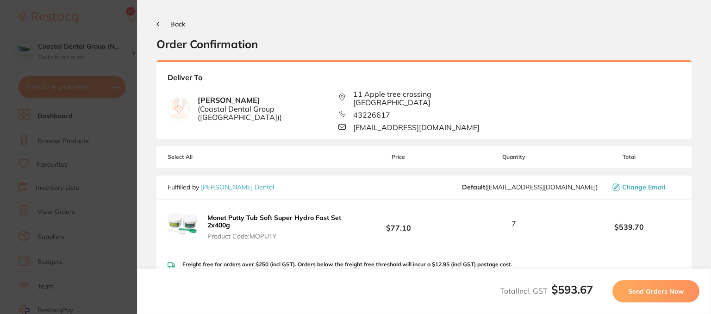
click at [174, 24] on span "Back" at bounding box center [177, 24] width 15 height 8
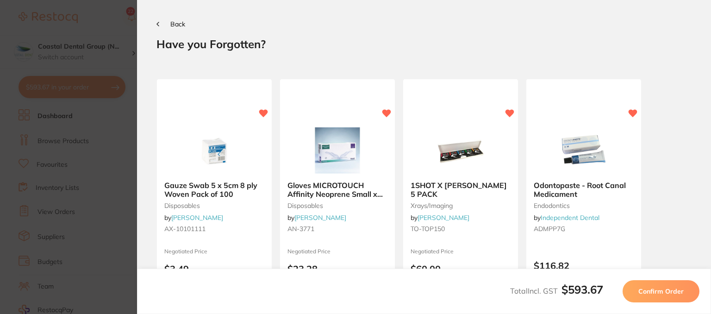
click at [186, 27] on div "Back" at bounding box center [423, 23] width 535 height 8
click at [181, 25] on span "Back" at bounding box center [177, 24] width 15 height 8
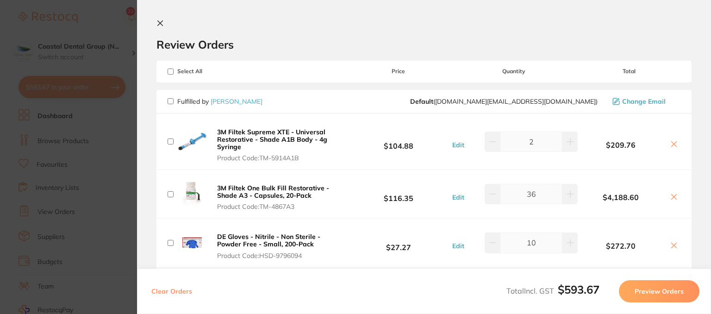
click at [157, 25] on icon at bounding box center [159, 22] width 7 height 7
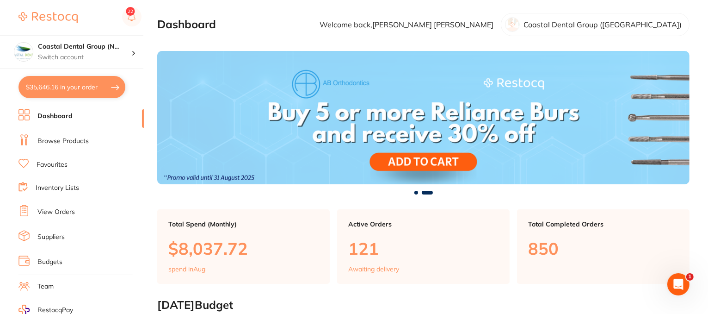
scroll to position [12, 0]
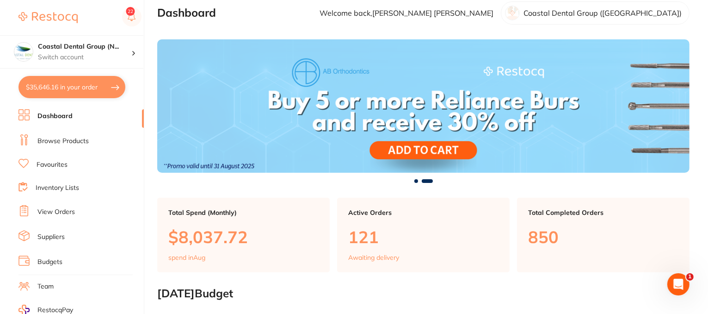
click at [52, 216] on ul "Dashboard Browse Products Favourites Inventory Lists View Orders Suppliers Budg…" at bounding box center [81, 268] width 125 height 319
click at [59, 207] on link "View Orders" at bounding box center [55, 211] width 37 height 9
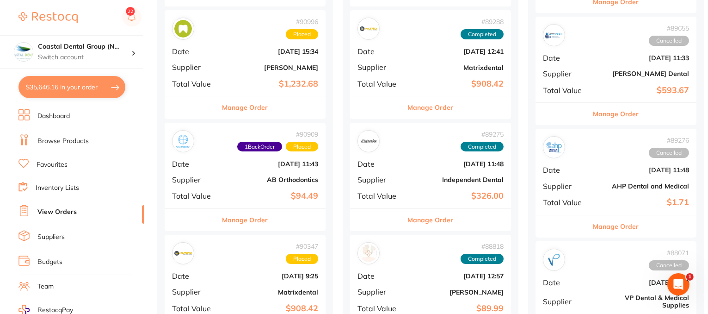
scroll to position [648, 0]
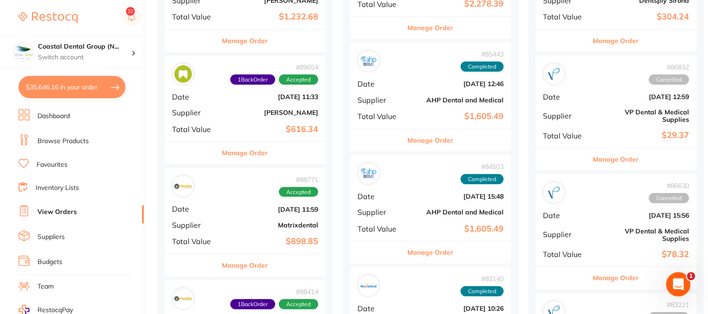
click at [672, 286] on icon "Open Intercom Messenger" at bounding box center [677, 282] width 15 height 15
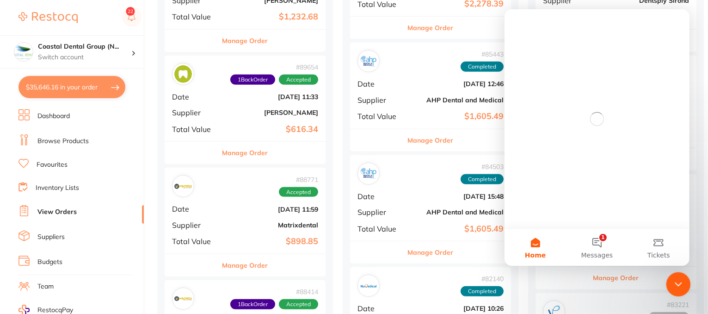
scroll to position [0, 0]
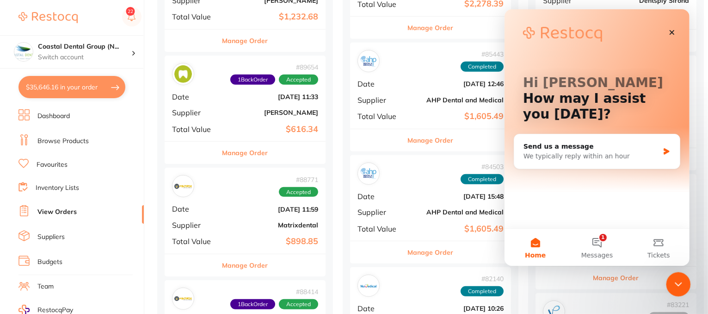
drag, startPoint x: 680, startPoint y: 285, endPoint x: 669, endPoint y: 283, distance: 10.4
click at [680, 286] on icon "Close Intercom Messenger" at bounding box center [677, 282] width 11 height 11
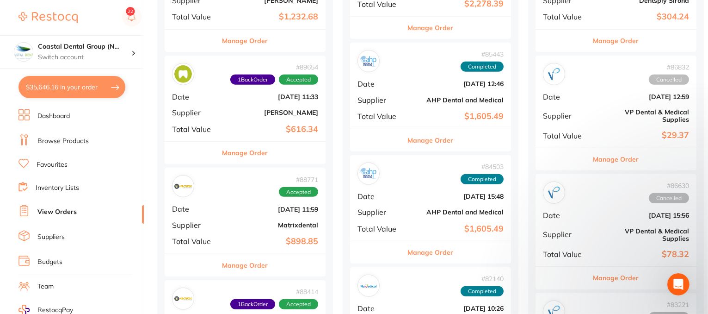
click at [246, 266] on button "Manage Order" at bounding box center [246, 265] width 46 height 22
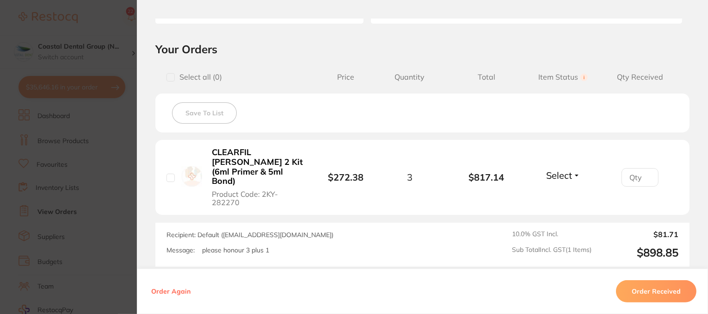
scroll to position [266, 0]
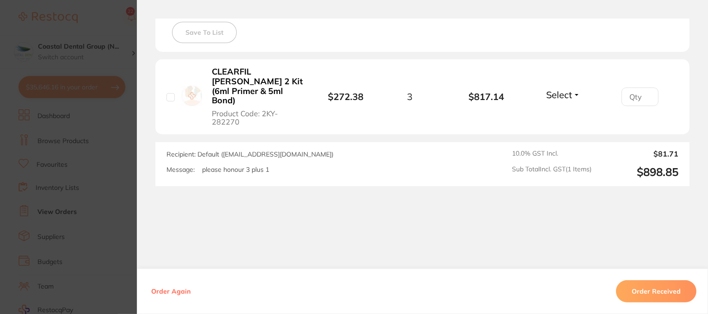
click at [575, 89] on button "Select" at bounding box center [564, 95] width 40 height 12
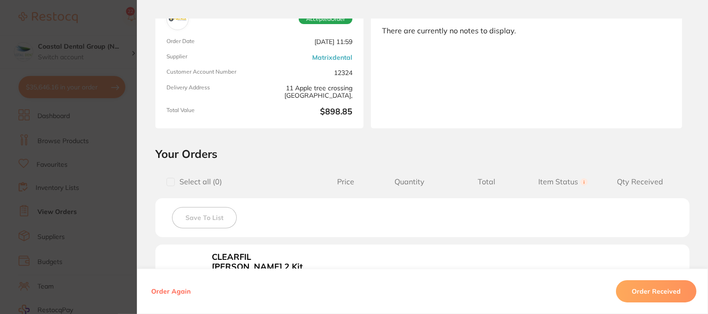
scroll to position [0, 0]
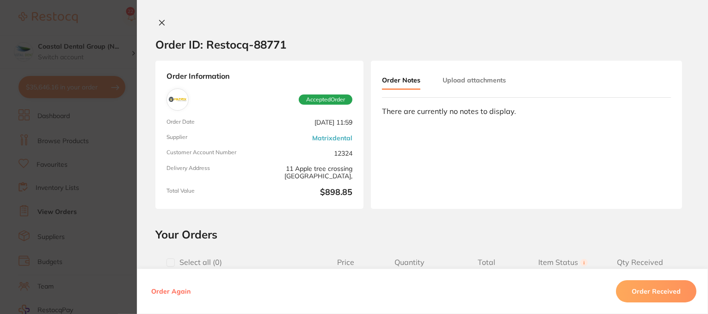
click at [456, 79] on button "Upload attachments" at bounding box center [474, 80] width 63 height 17
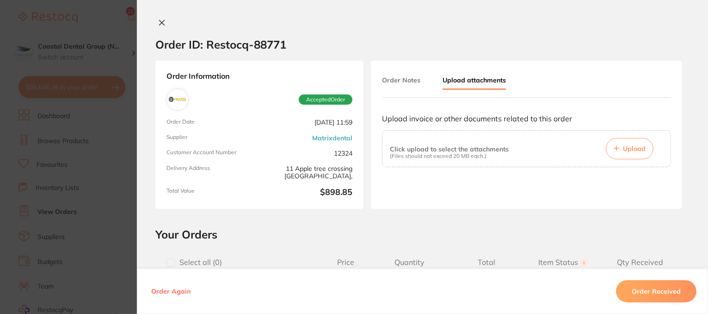
scroll to position [231, 0]
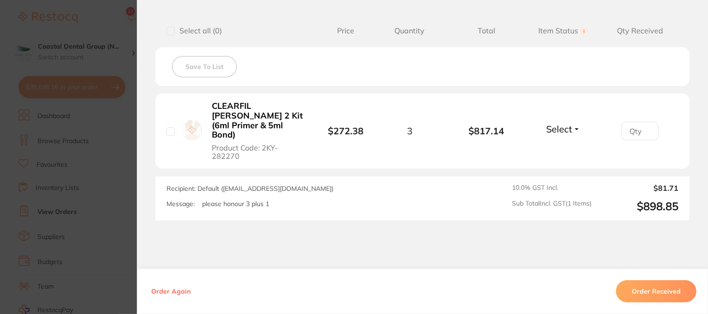
click at [576, 124] on button "Select" at bounding box center [564, 129] width 40 height 12
click at [562, 163] on button "Back Order" at bounding box center [563, 163] width 28 height 14
click at [557, 121] on span "Back Order" at bounding box center [563, 121] width 28 height 0
click at [643, 122] on input "number" at bounding box center [640, 131] width 37 height 19
type input "1"
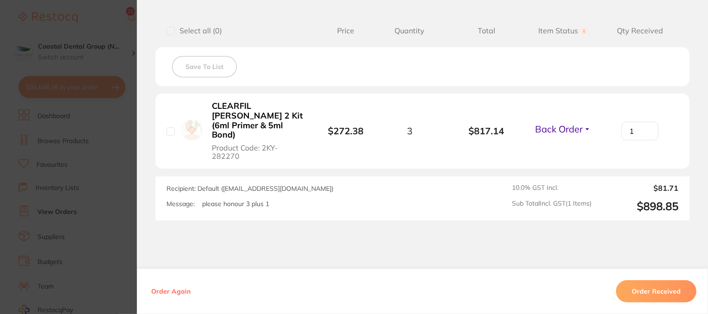
click at [647, 122] on input "1" at bounding box center [640, 131] width 37 height 19
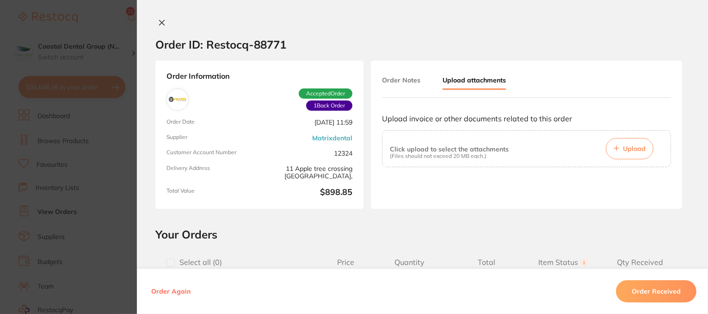
click at [158, 19] on icon at bounding box center [161, 22] width 7 height 7
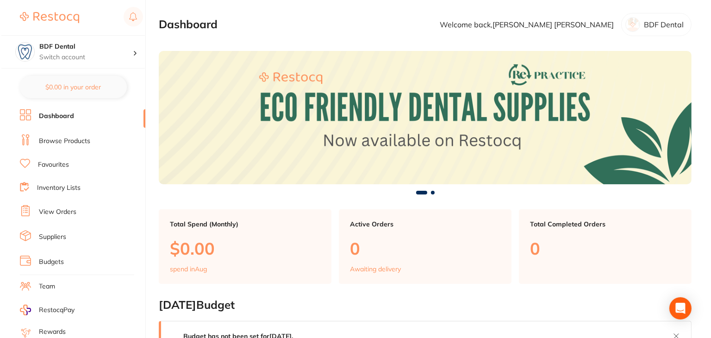
scroll to position [93, 0]
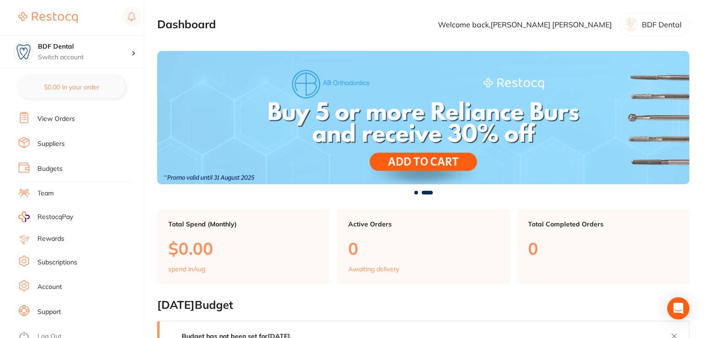
click at [55, 332] on link "Log Out" at bounding box center [49, 336] width 24 height 9
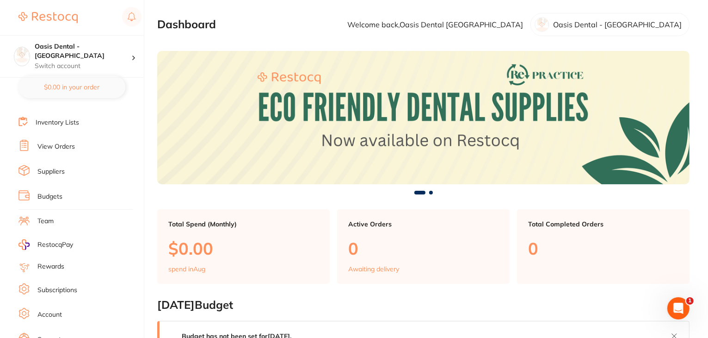
scroll to position [93, 0]
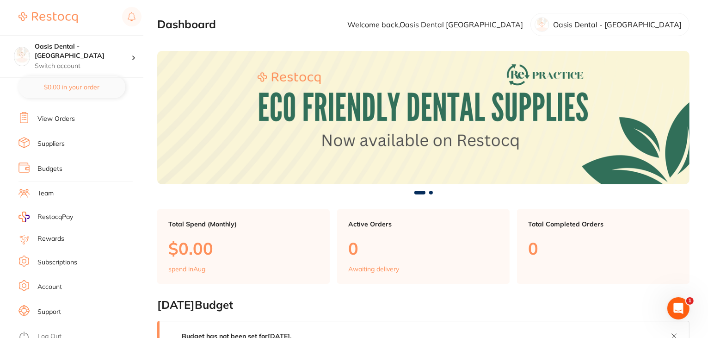
click at [57, 264] on ul "Dashboard Browse Products Favourites Inventory Lists View Orders Suppliers Budg…" at bounding box center [81, 175] width 125 height 319
click at [56, 258] on link "Subscriptions" at bounding box center [57, 262] width 40 height 9
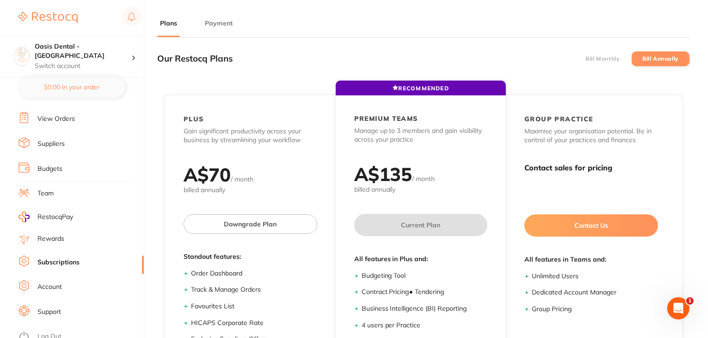
click at [218, 19] on button "Payment" at bounding box center [218, 23] width 33 height 9
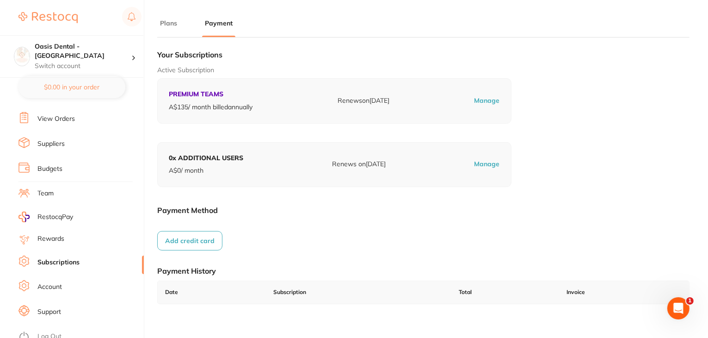
click at [58, 332] on link "Log Out" at bounding box center [49, 336] width 24 height 9
